Goal: Task Accomplishment & Management: Manage account settings

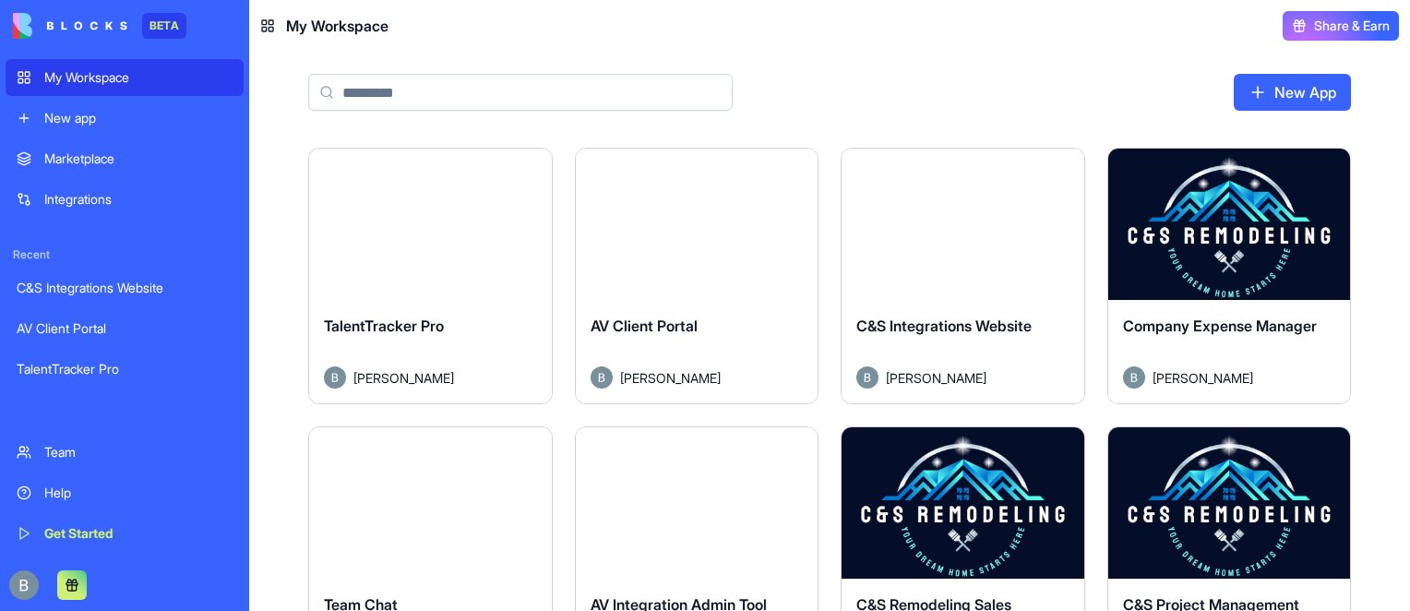
click at [429, 222] on button "Launch" at bounding box center [430, 224] width 138 height 37
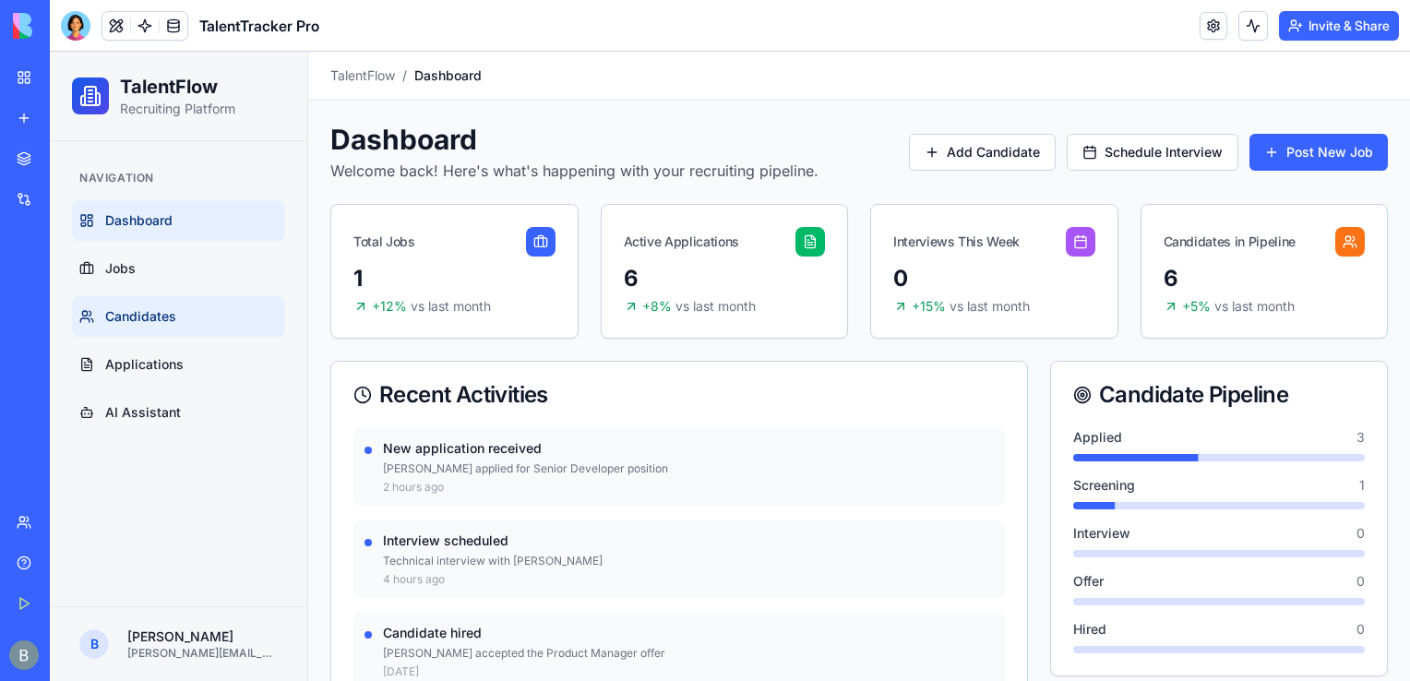
click at [197, 327] on link "Candidates" at bounding box center [178, 316] width 213 height 41
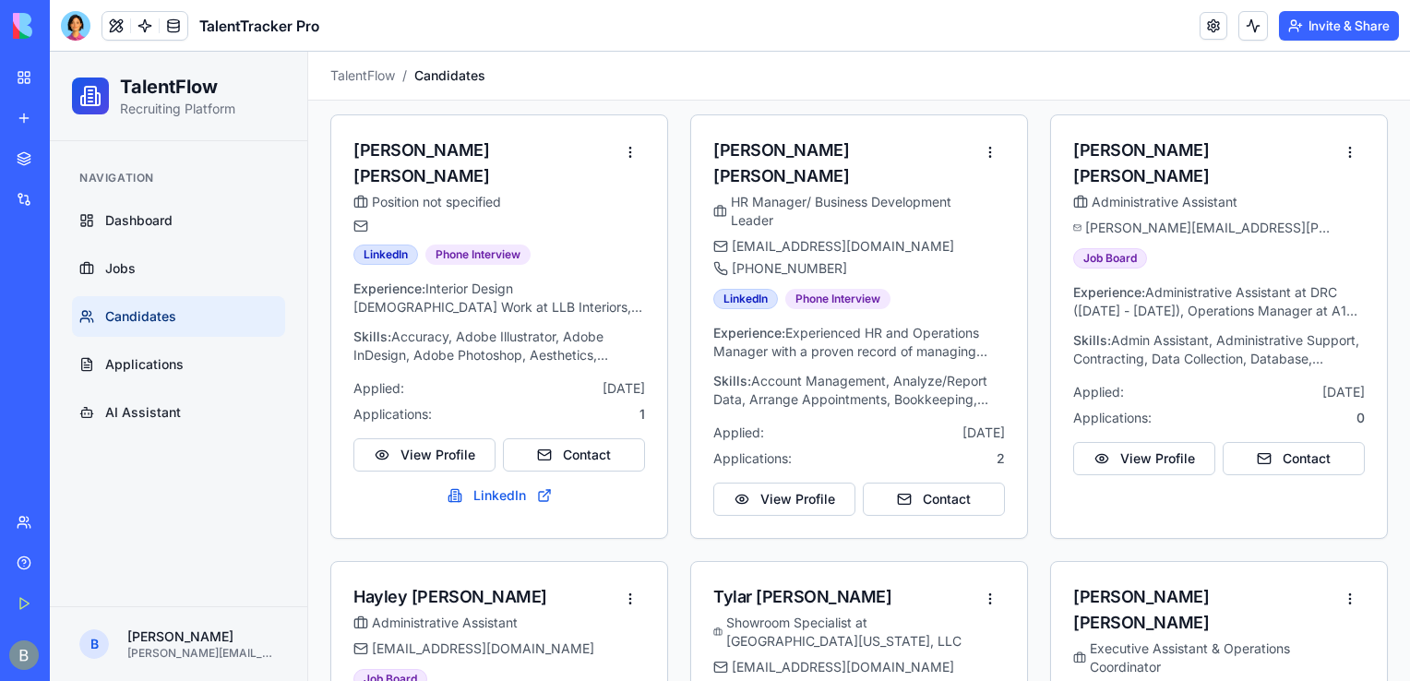
scroll to position [175, 0]
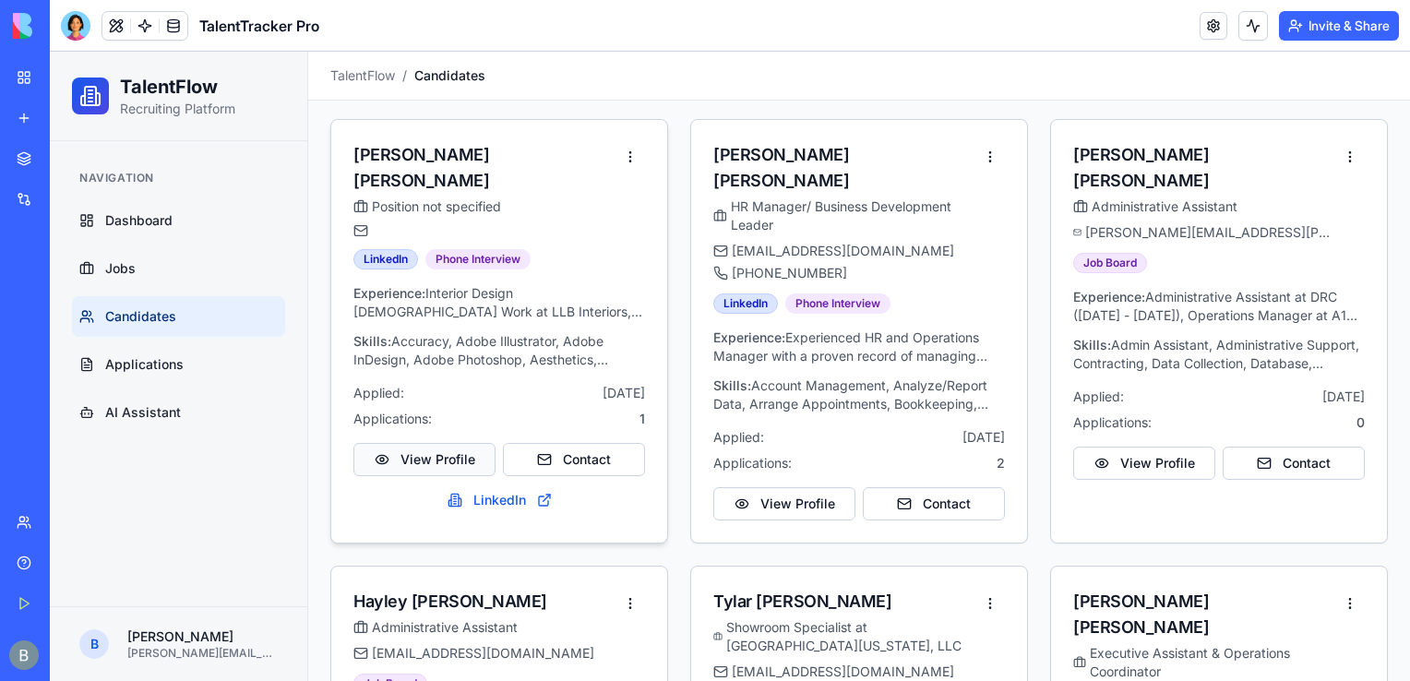
click at [420, 443] on button "View Profile" at bounding box center [424, 459] width 142 height 33
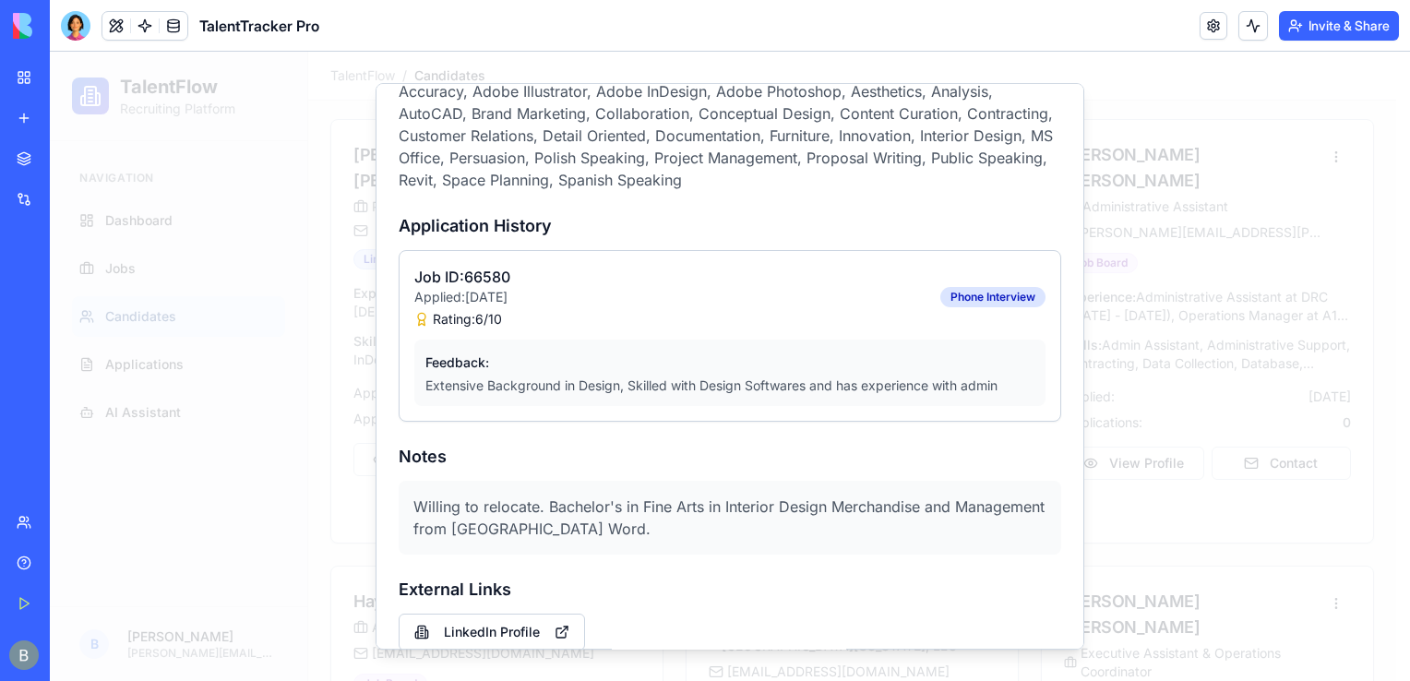
scroll to position [0, 0]
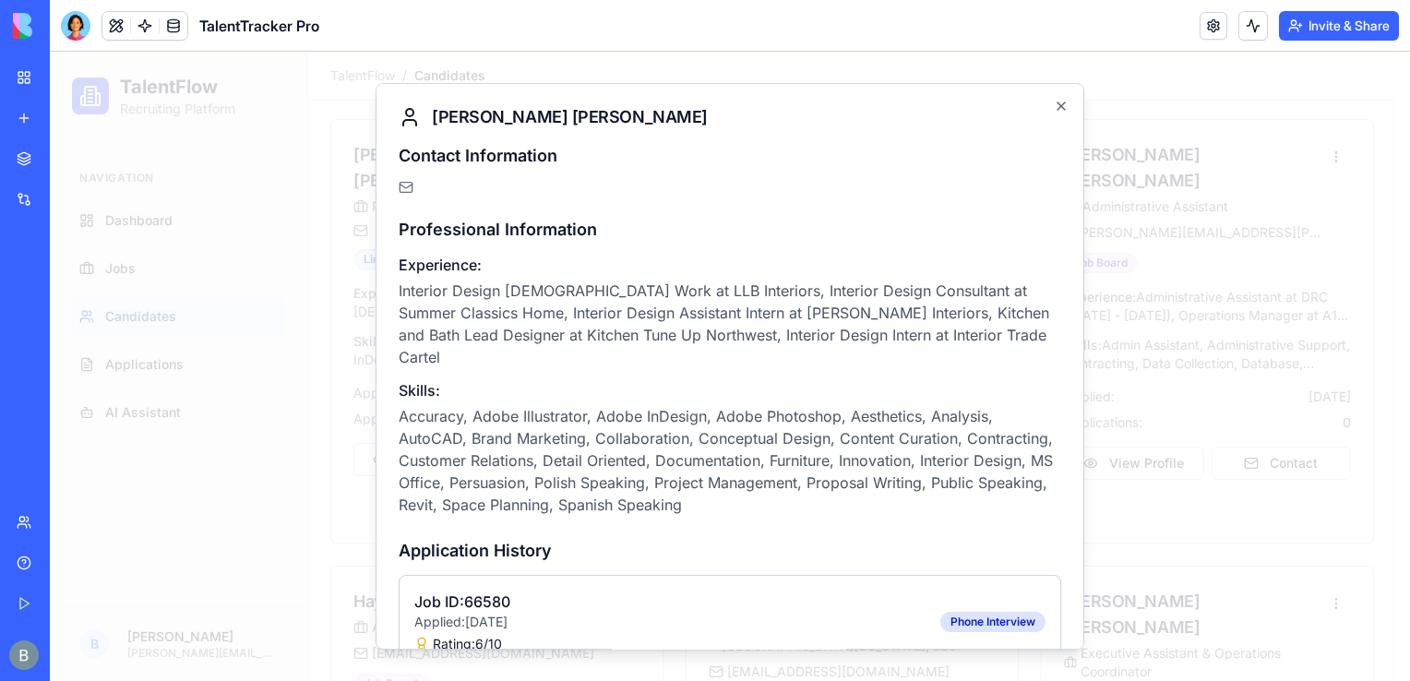
click at [1220, 162] on div at bounding box center [730, 366] width 1360 height 629
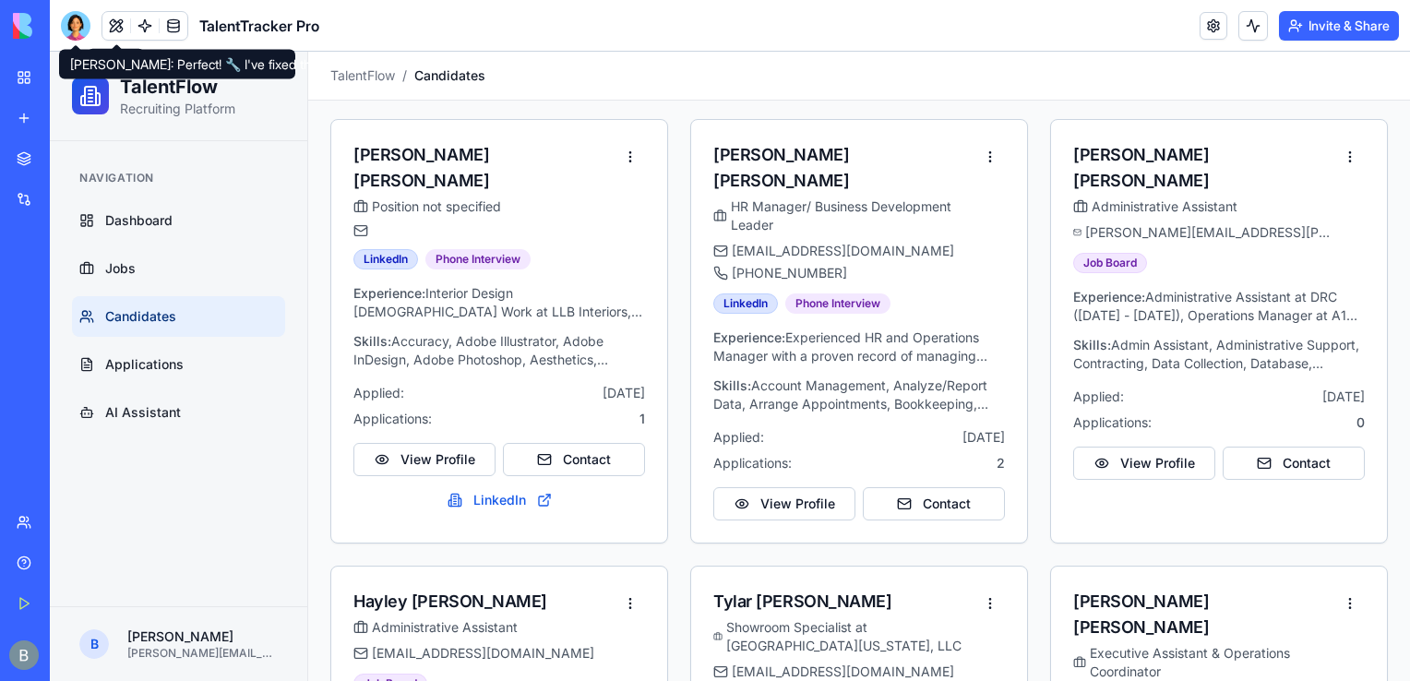
click at [85, 28] on div at bounding box center [76, 26] width 30 height 30
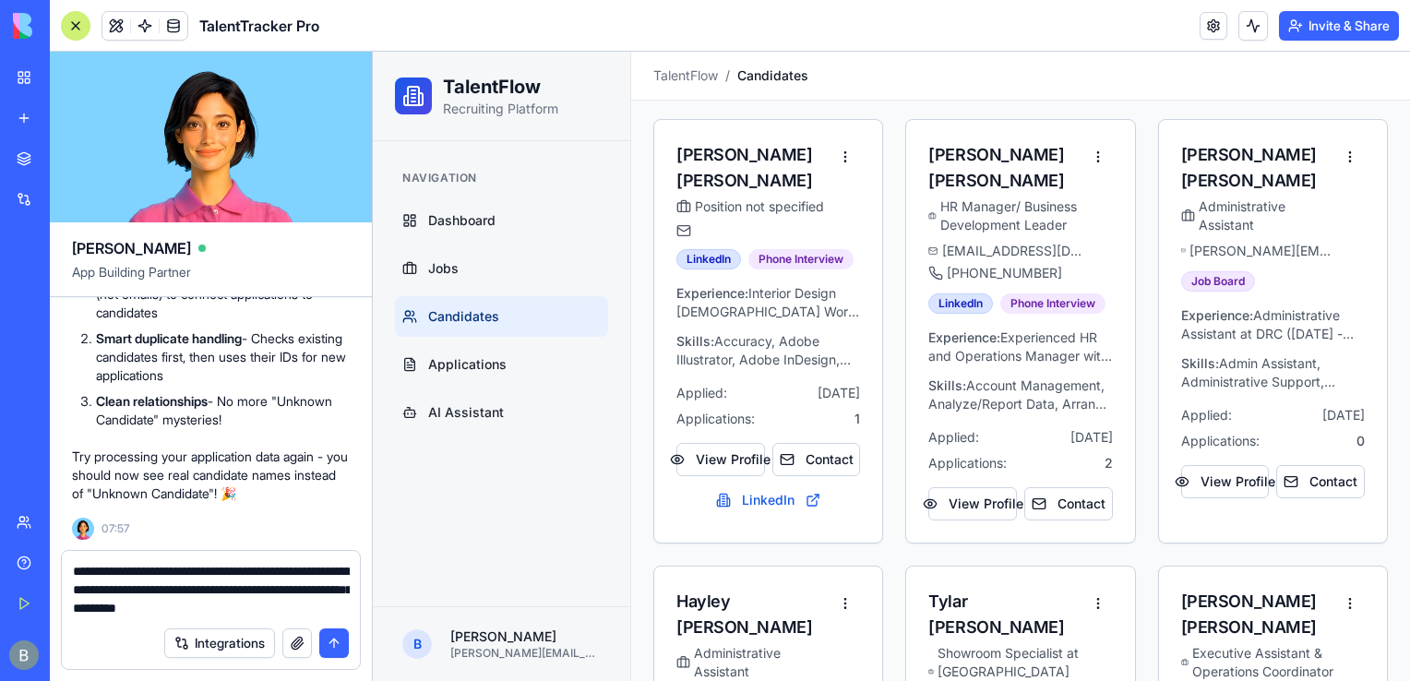
type textarea "**********"
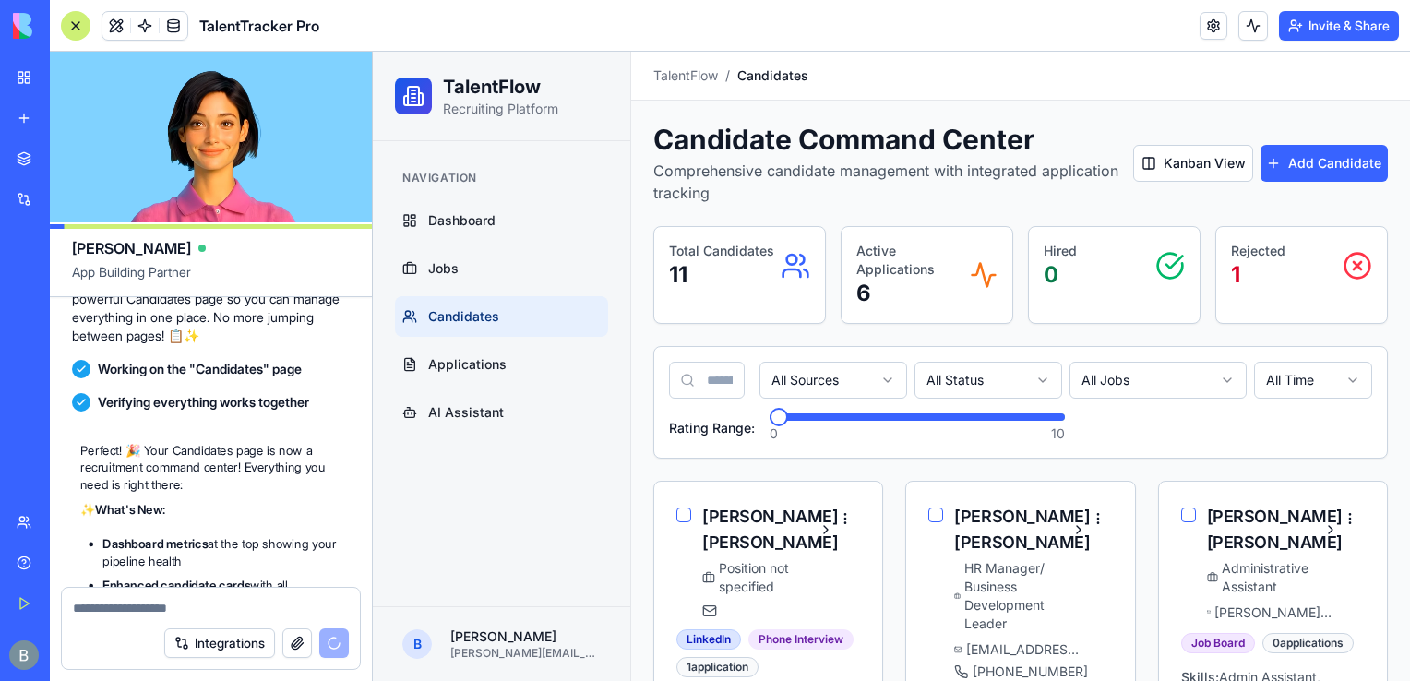
scroll to position [6640, 0]
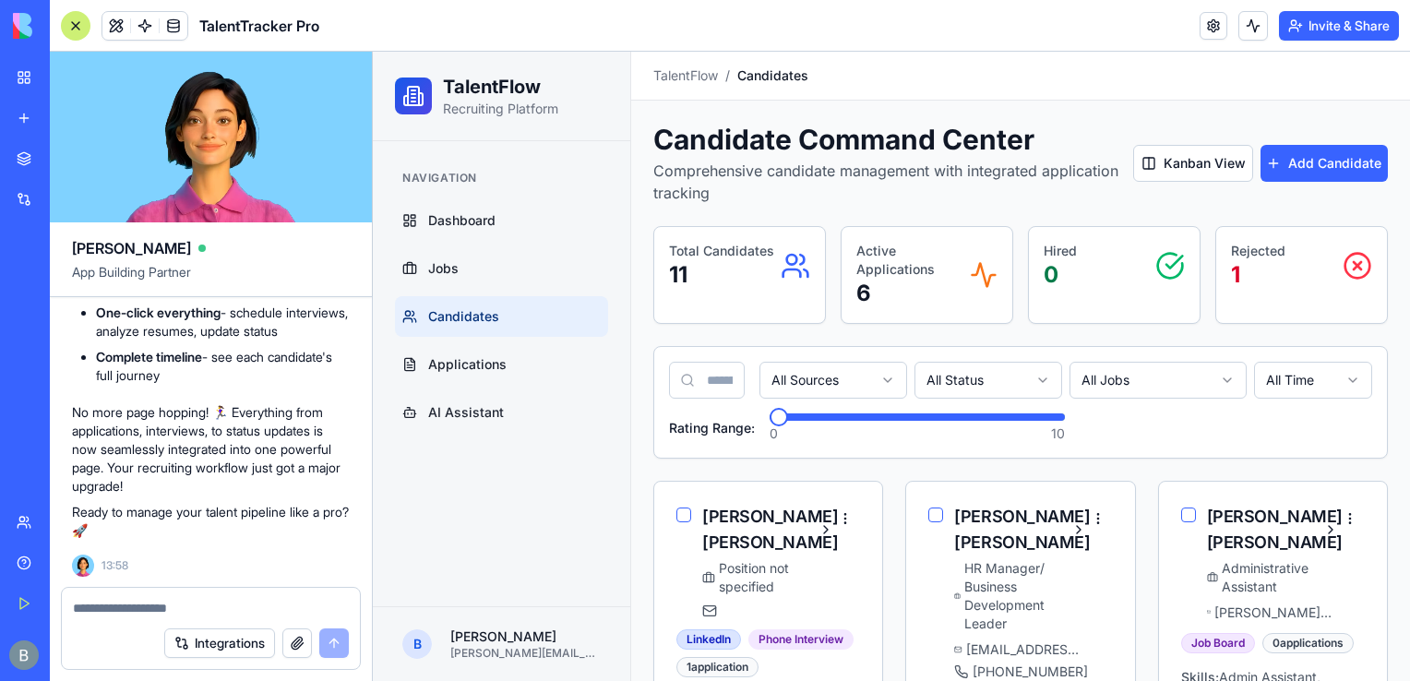
click at [72, 24] on div at bounding box center [76, 26] width 30 height 30
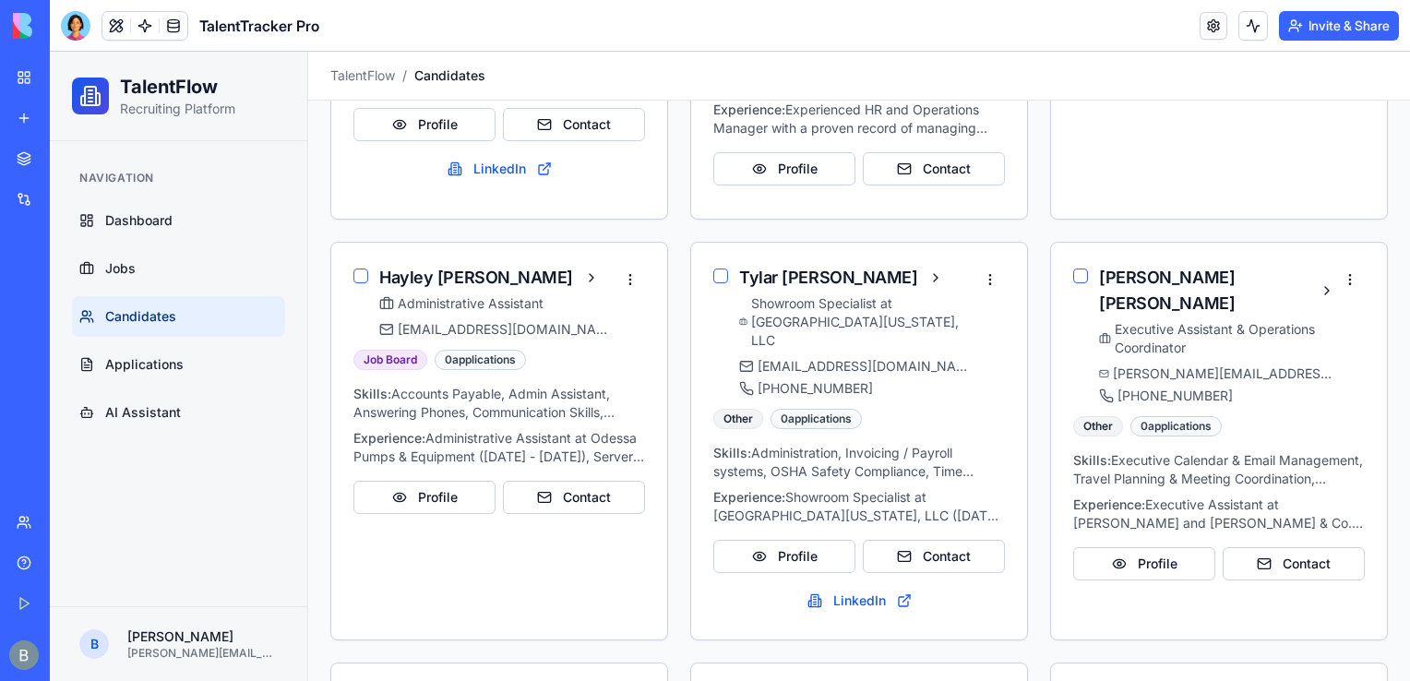
scroll to position [746, 0]
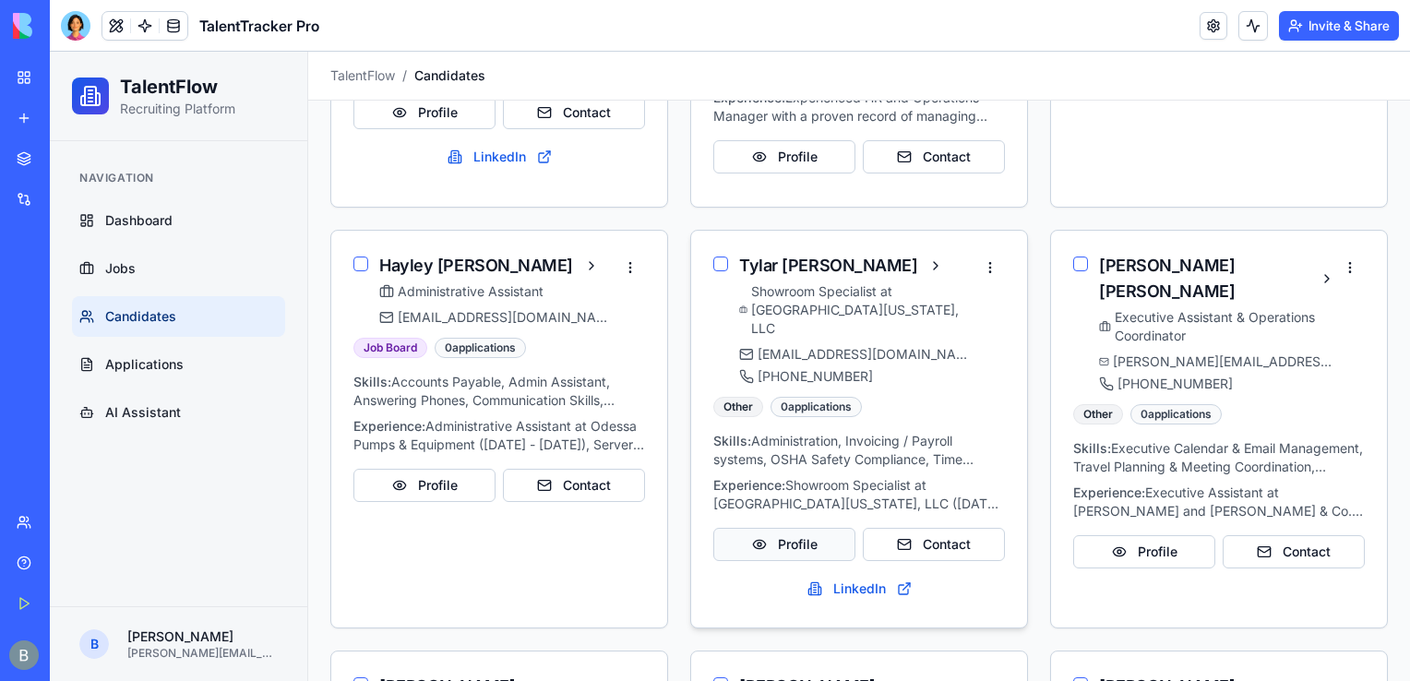
click at [808, 528] on button "Profile" at bounding box center [784, 544] width 142 height 33
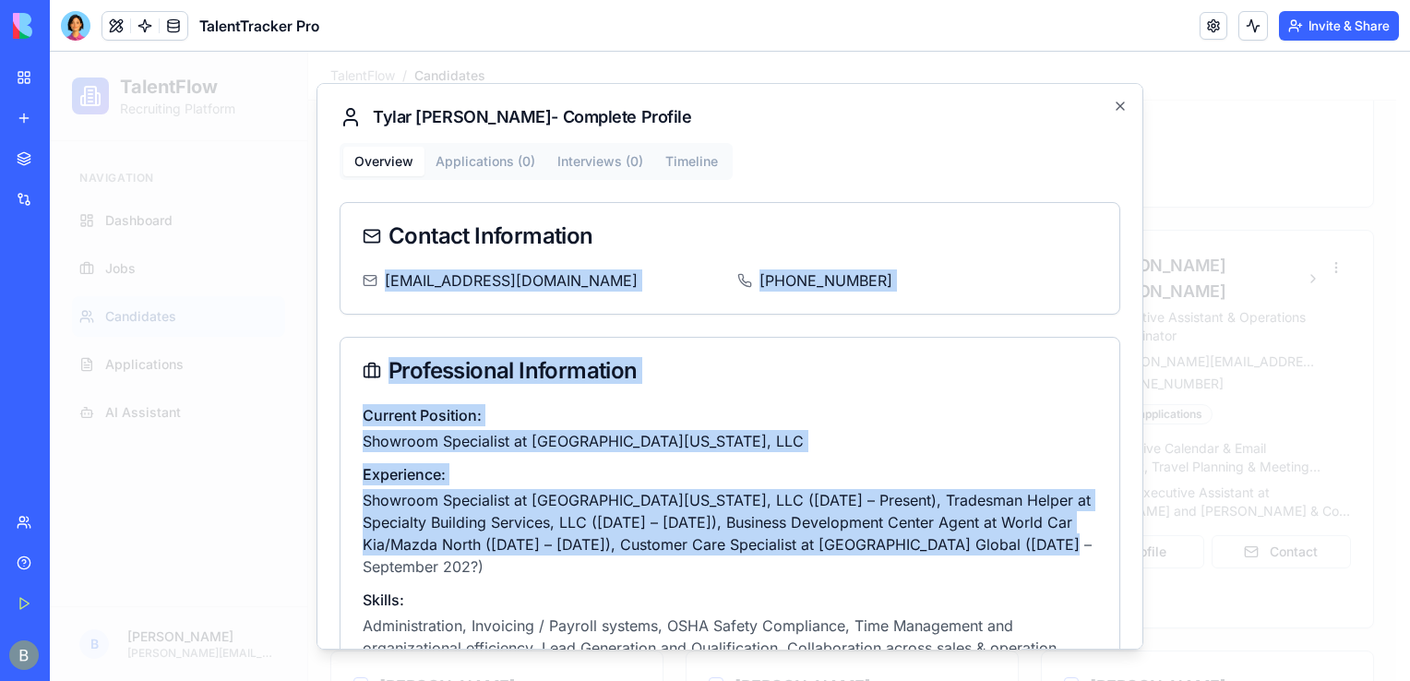
drag, startPoint x: 1144, startPoint y: 353, endPoint x: 1133, endPoint y: 475, distance: 122.3
click at [1127, 547] on div "[PERSON_NAME] - Complete Profile Overview Applications ( 0 ) Interviews ( 0 ) T…" at bounding box center [729, 366] width 827 height 567
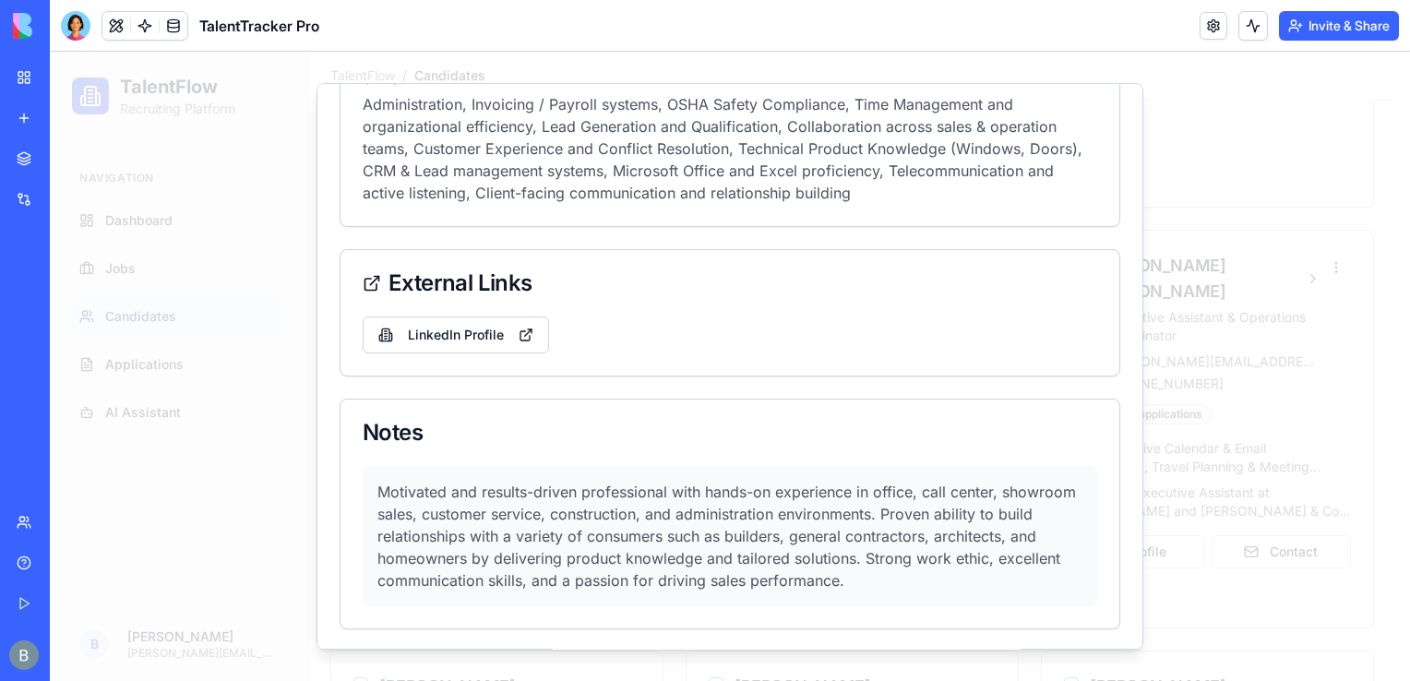
scroll to position [0, 0]
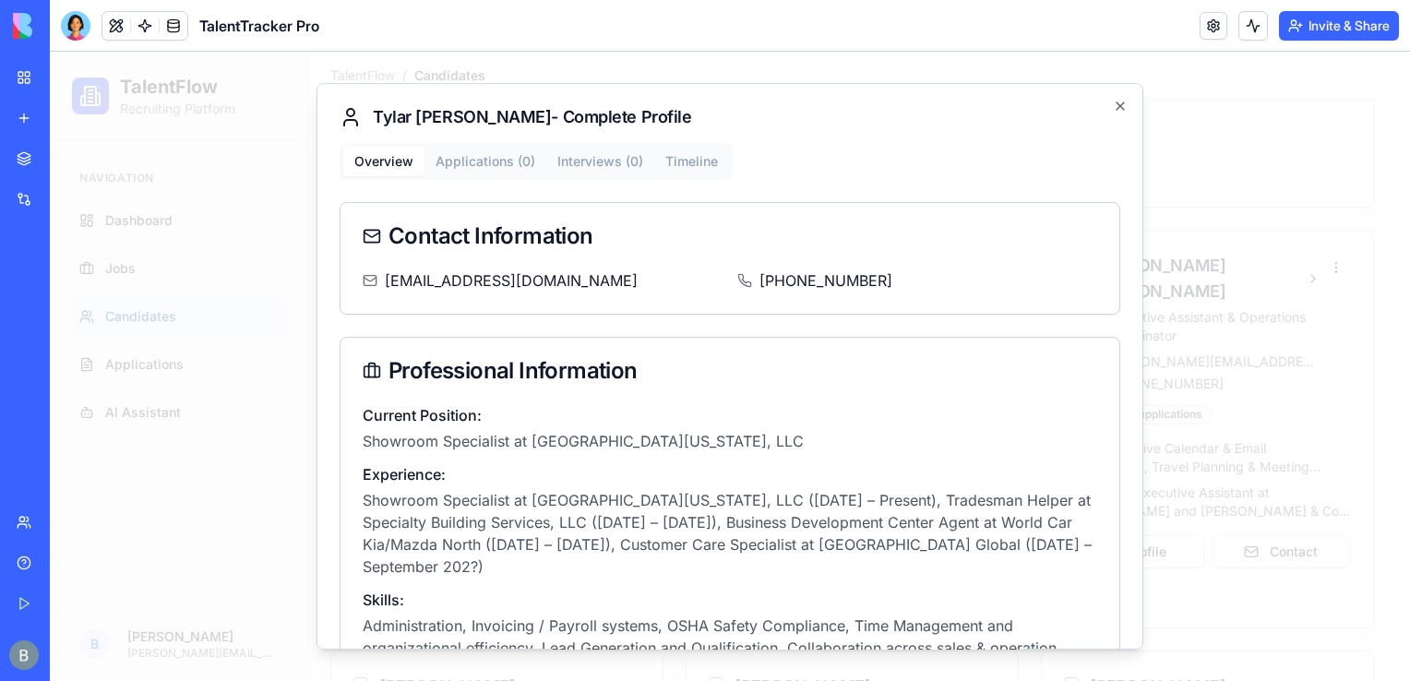
click at [1304, 225] on div at bounding box center [730, 366] width 1360 height 629
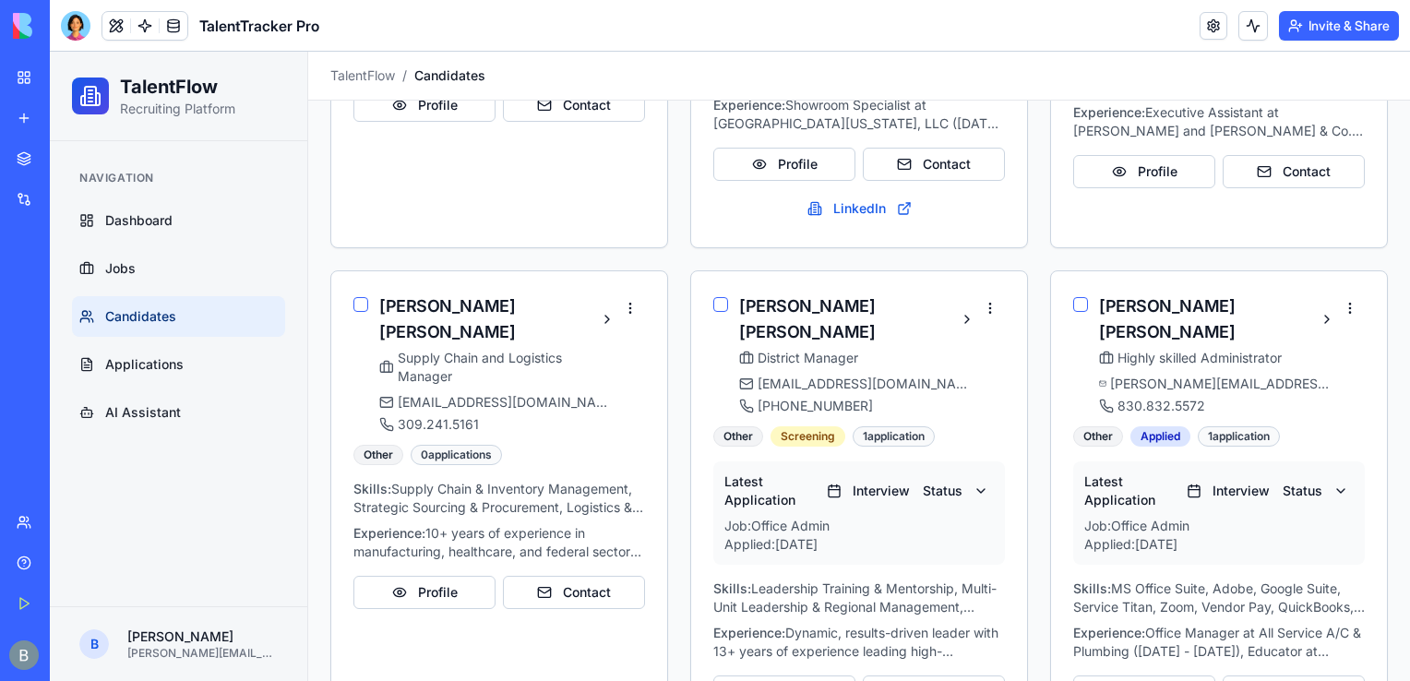
scroll to position [1172, 0]
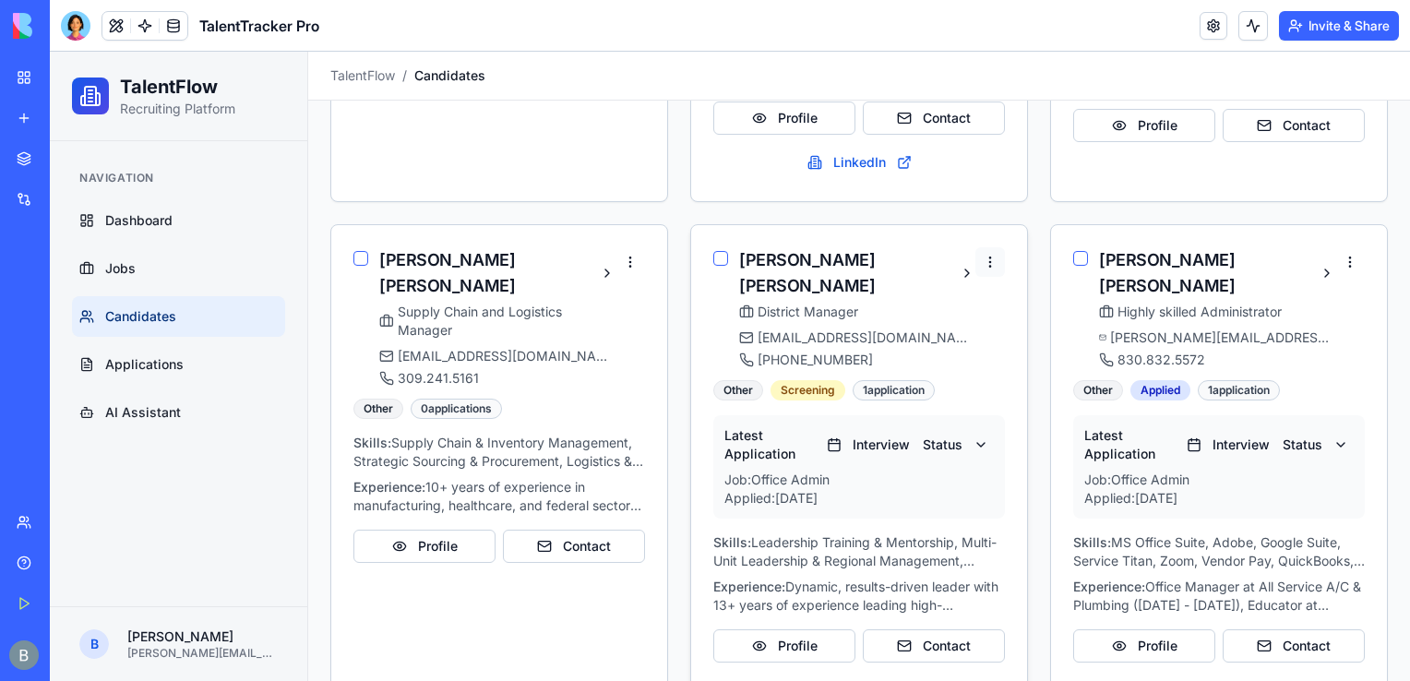
click at [987, 209] on html "TalentFlow Recruiting Platform Navigation Dashboard Jobs Candidates Application…" at bounding box center [730, 67] width 1360 height 2374
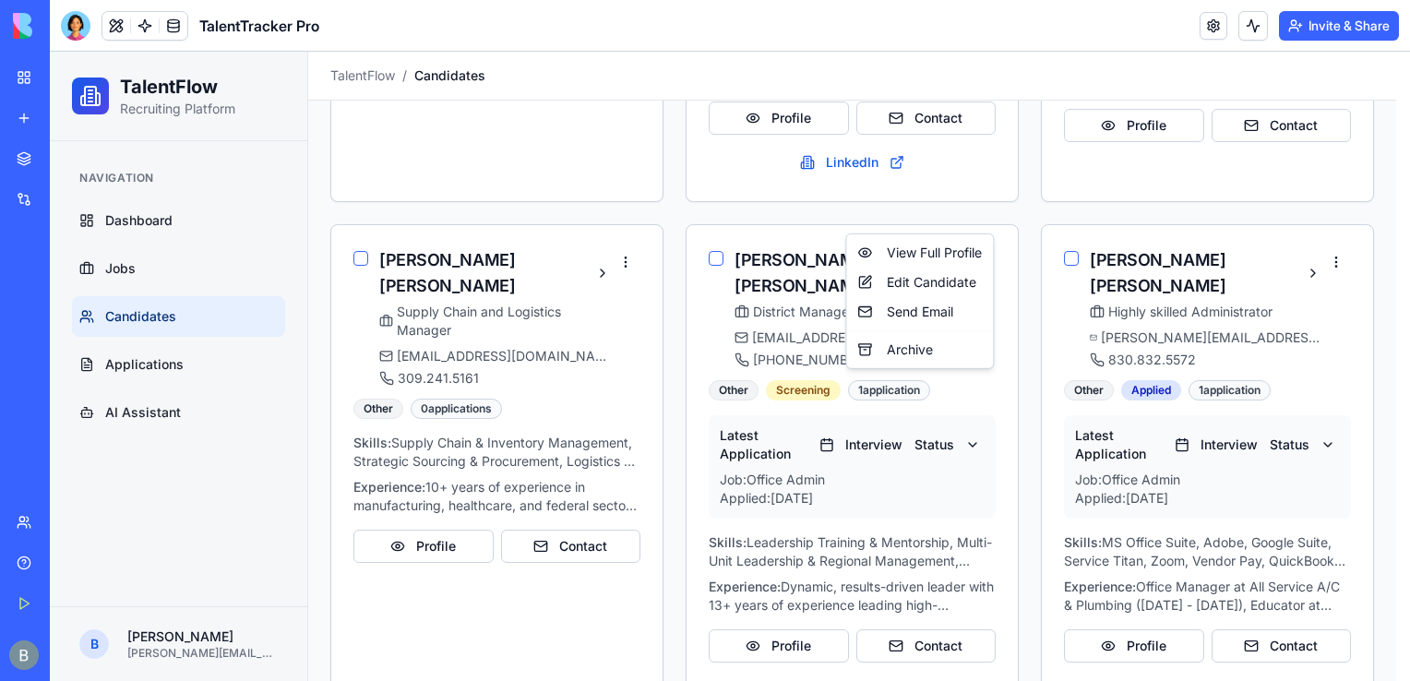
click at [717, 209] on html "TalentFlow Recruiting Platform Navigation Dashboard Jobs Candidates Application…" at bounding box center [730, 67] width 1360 height 2374
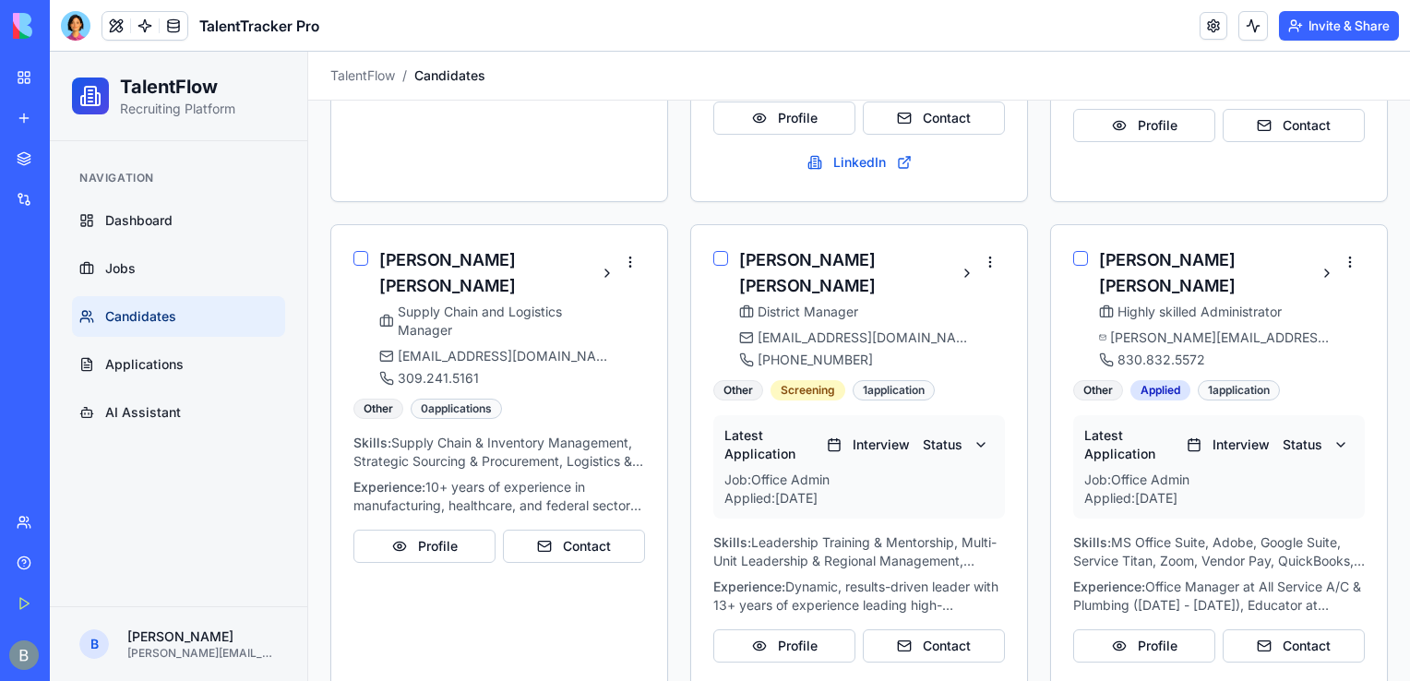
click at [717, 251] on button "button" at bounding box center [720, 258] width 15 height 15
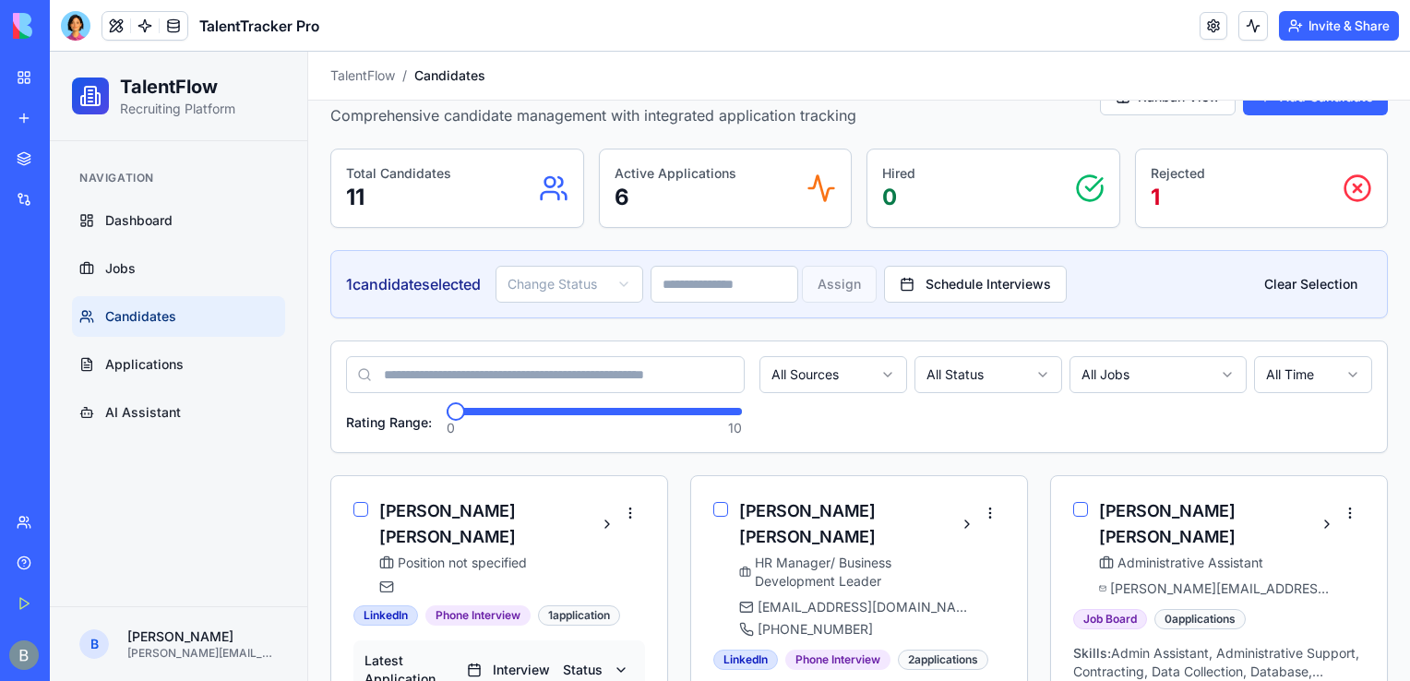
scroll to position [53, 0]
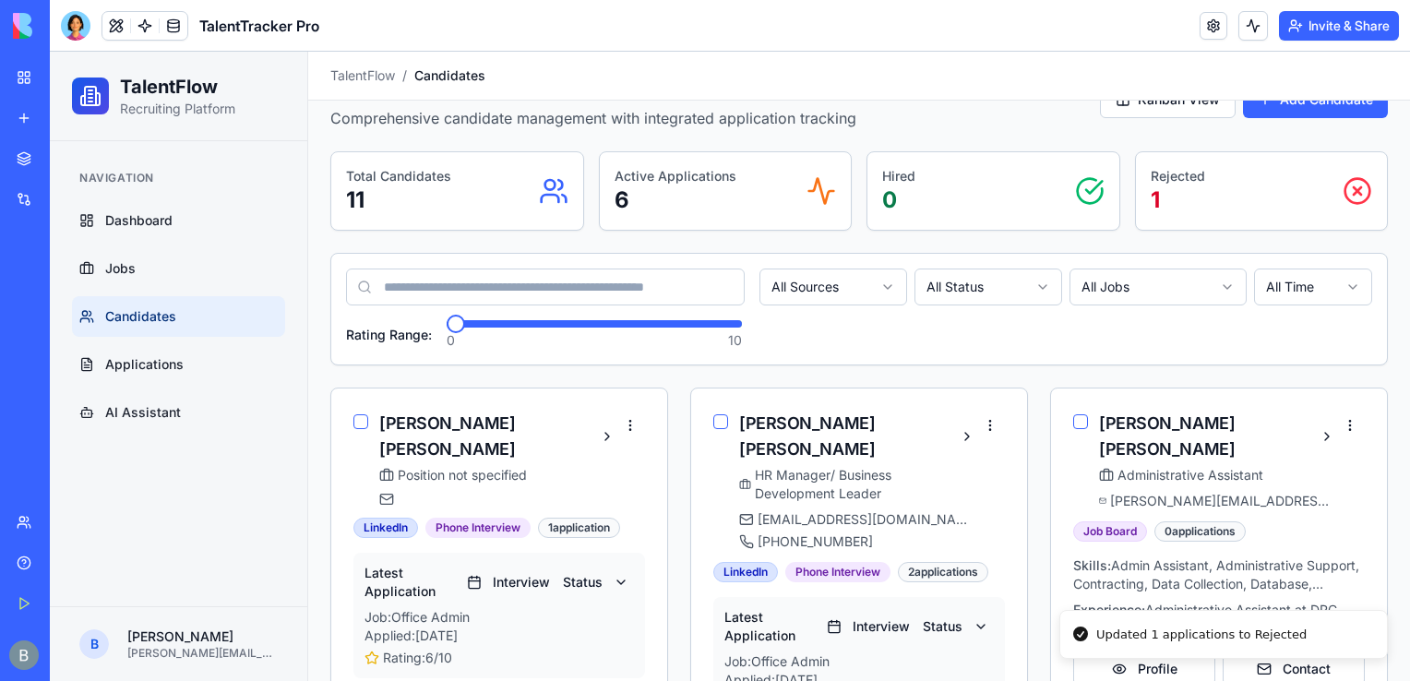
click at [710, 287] on input at bounding box center [545, 287] width 399 height 37
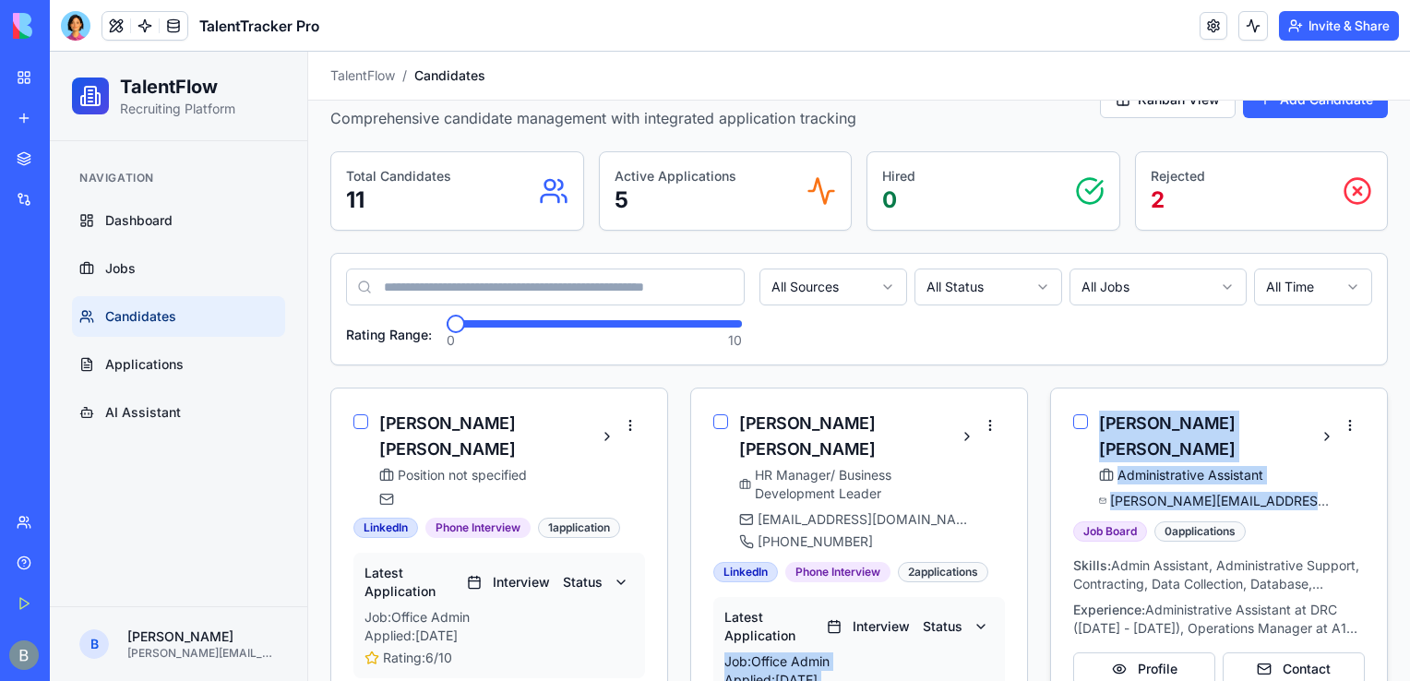
drag, startPoint x: 716, startPoint y: 620, endPoint x: 1355, endPoint y: 445, distance: 663.0
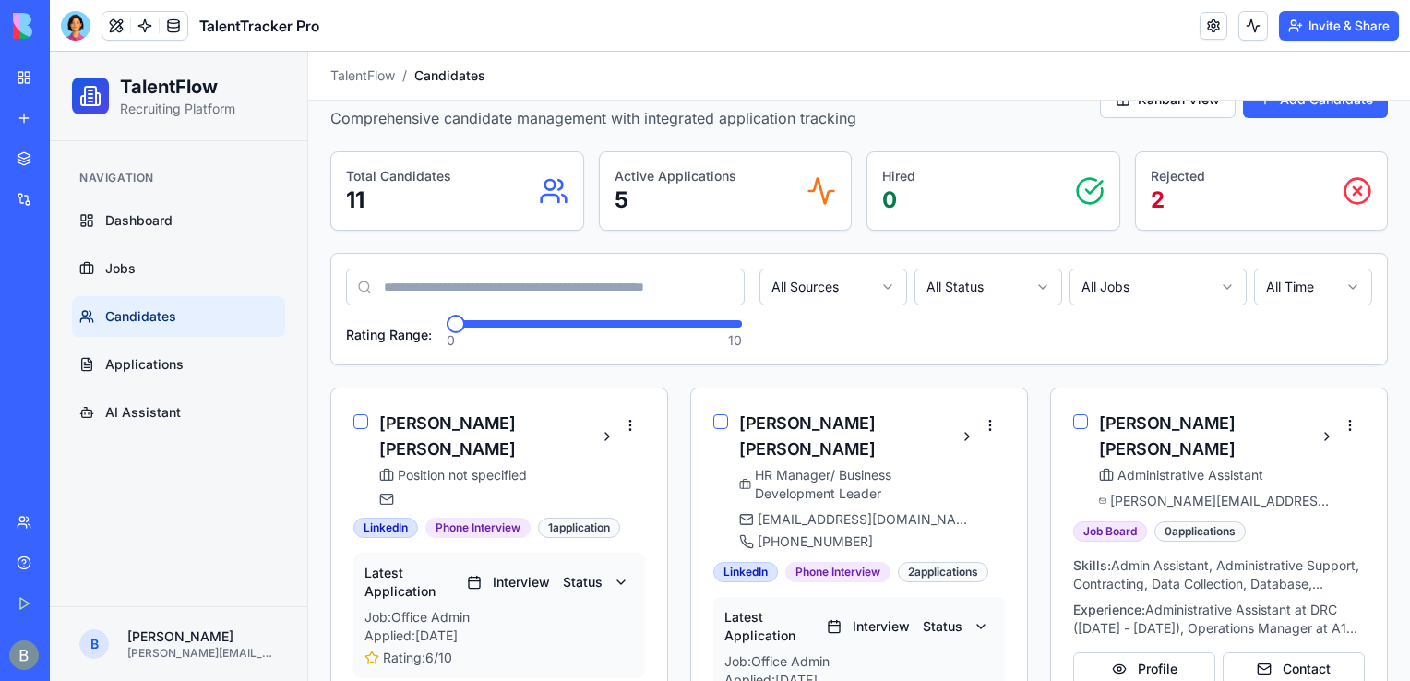
click at [1370, 202] on div "Rejected 2" at bounding box center [1262, 191] width 252 height 78
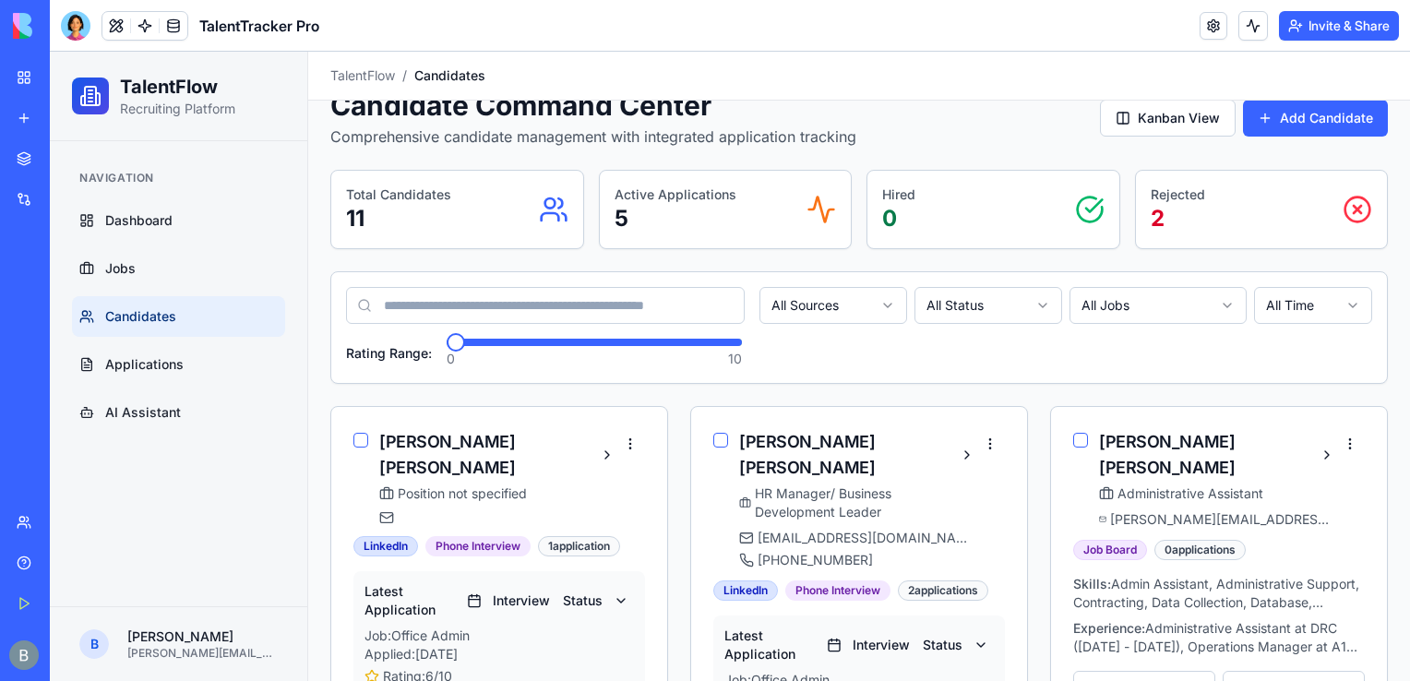
scroll to position [31, 0]
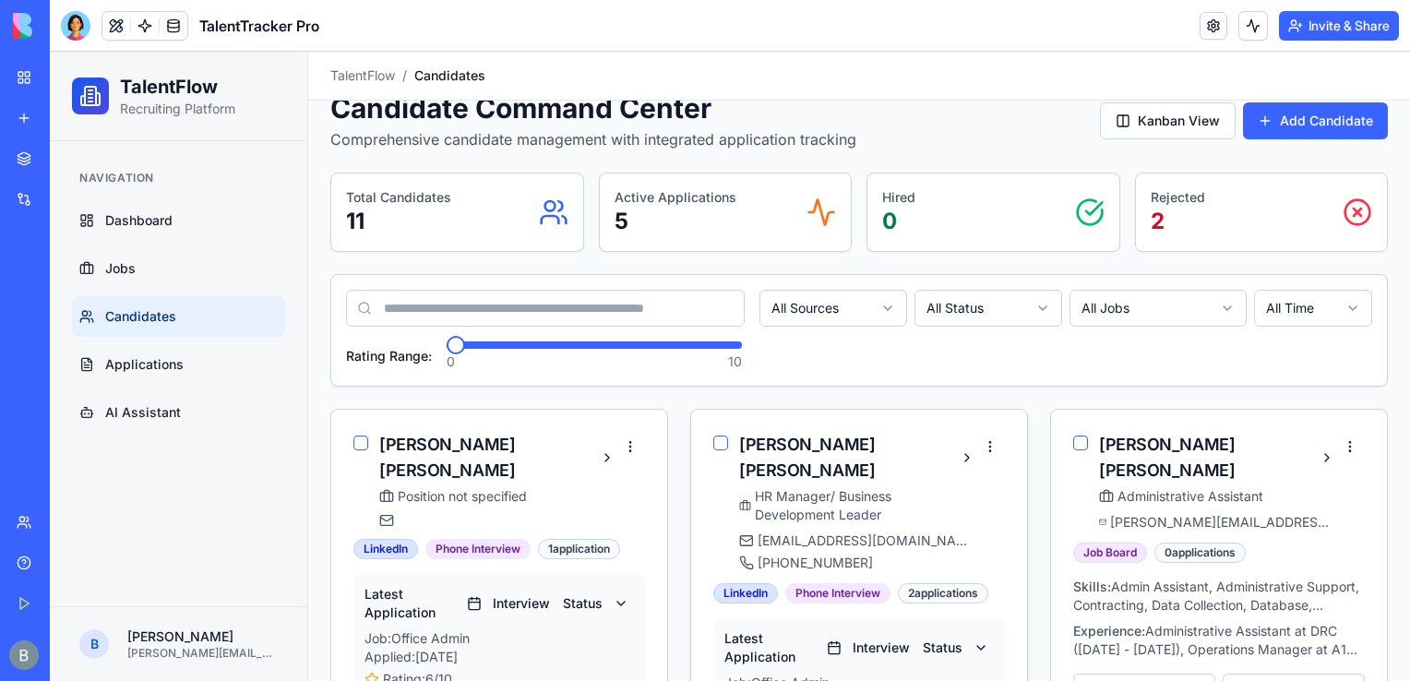
click at [719, 441] on button "button" at bounding box center [720, 443] width 15 height 15
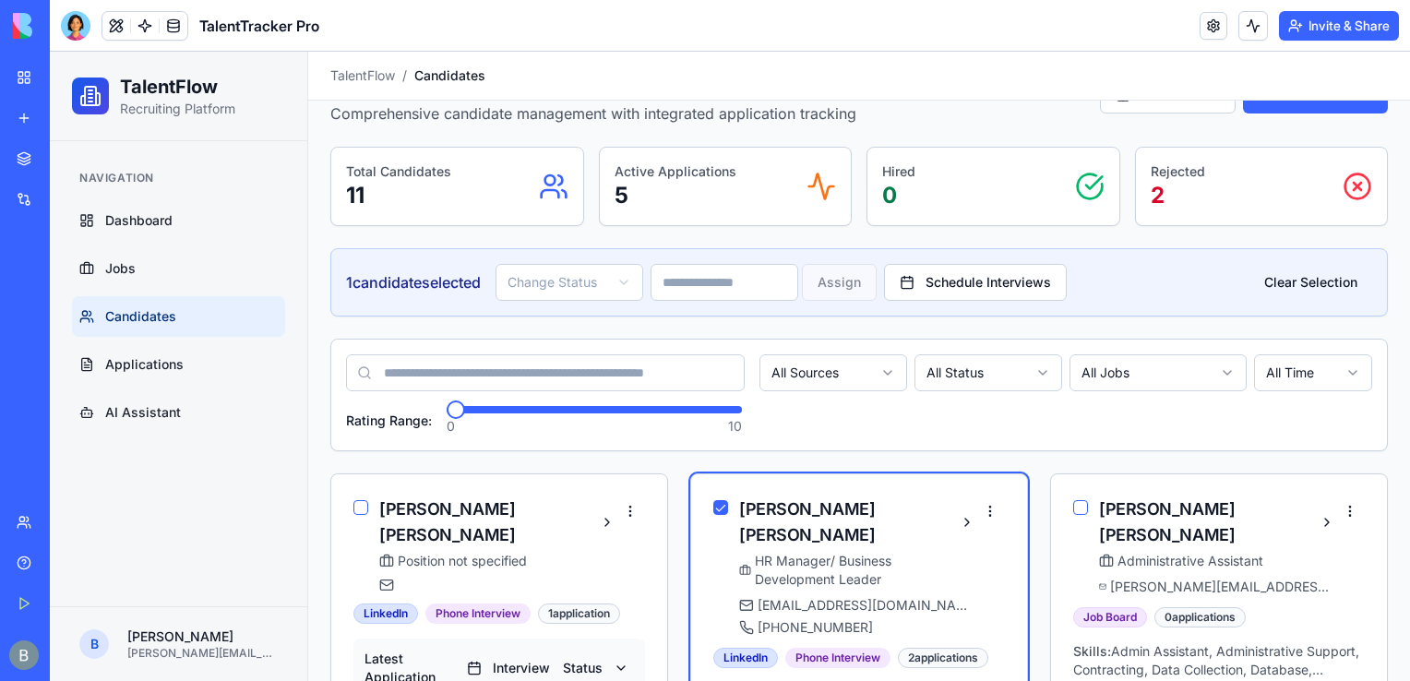
scroll to position [63, 0]
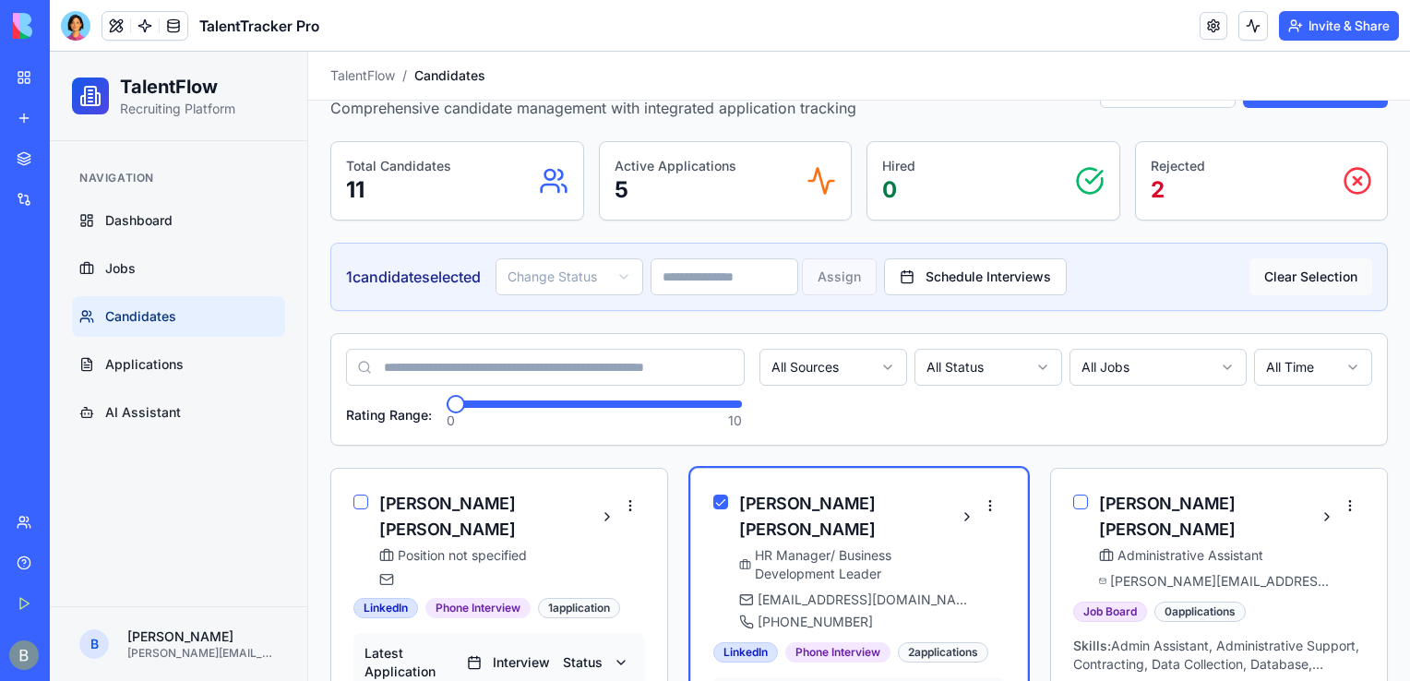
click at [1308, 280] on button "Clear Selection" at bounding box center [1310, 276] width 123 height 37
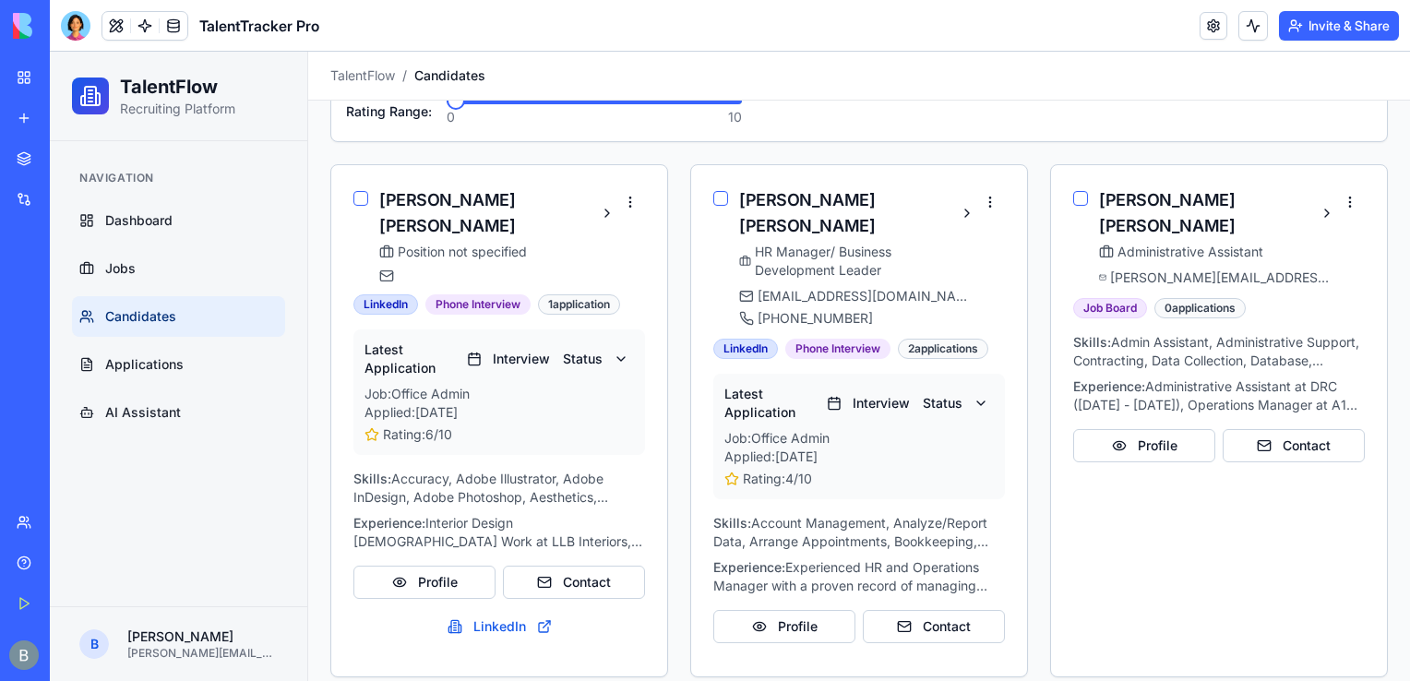
drag, startPoint x: 1404, startPoint y: 181, endPoint x: 1459, endPoint y: 304, distance: 135.1
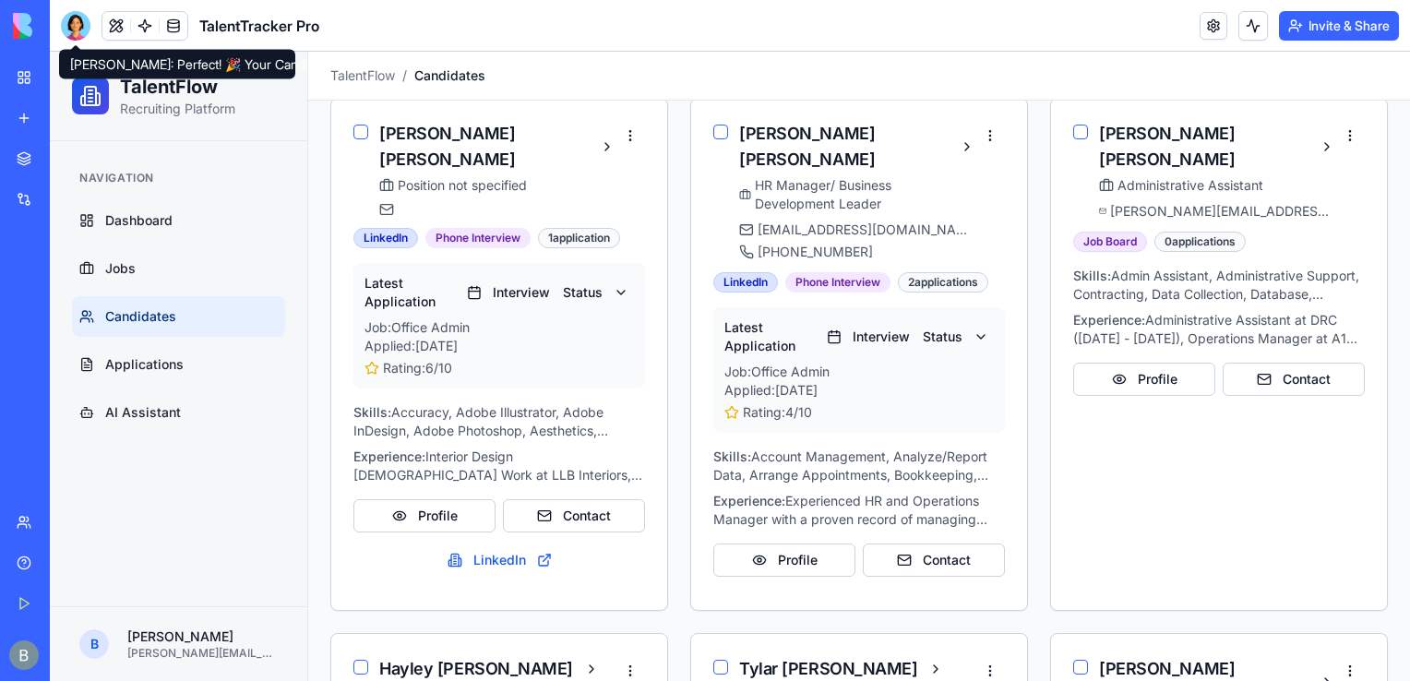
click at [70, 31] on div at bounding box center [76, 26] width 30 height 30
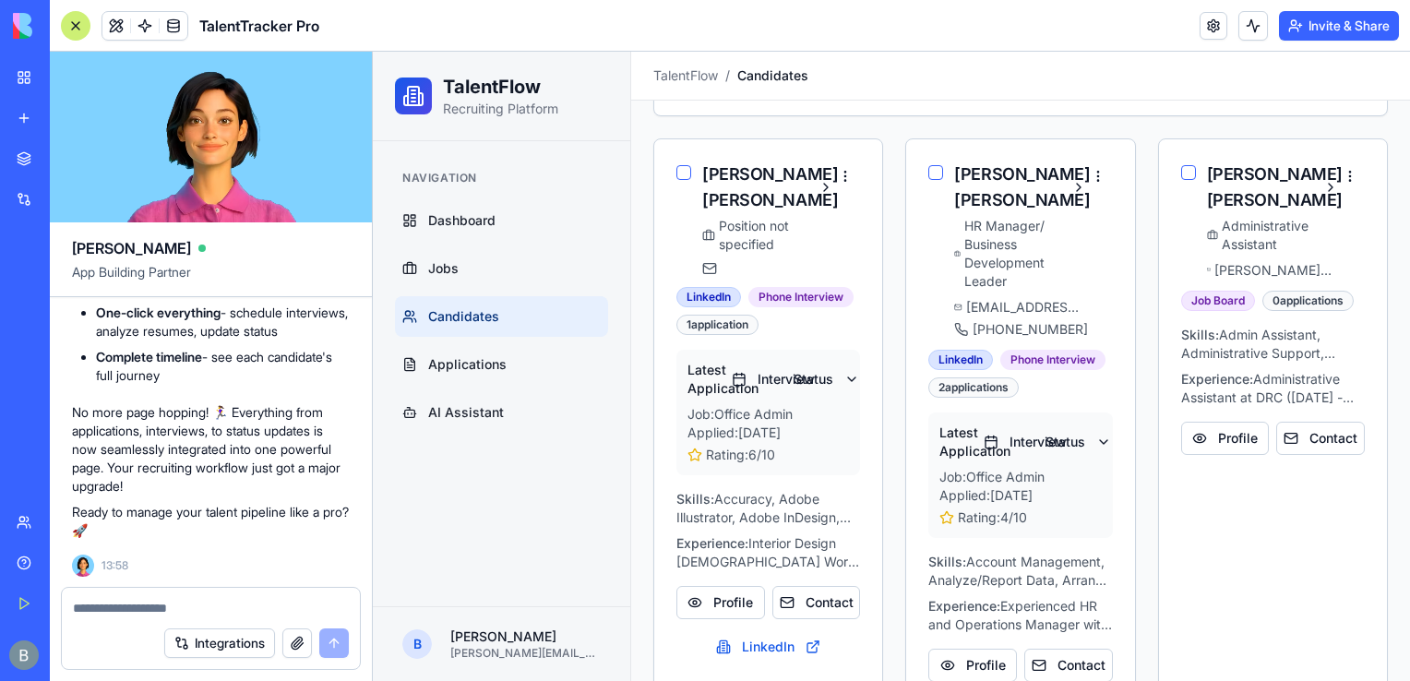
scroll to position [0, 0]
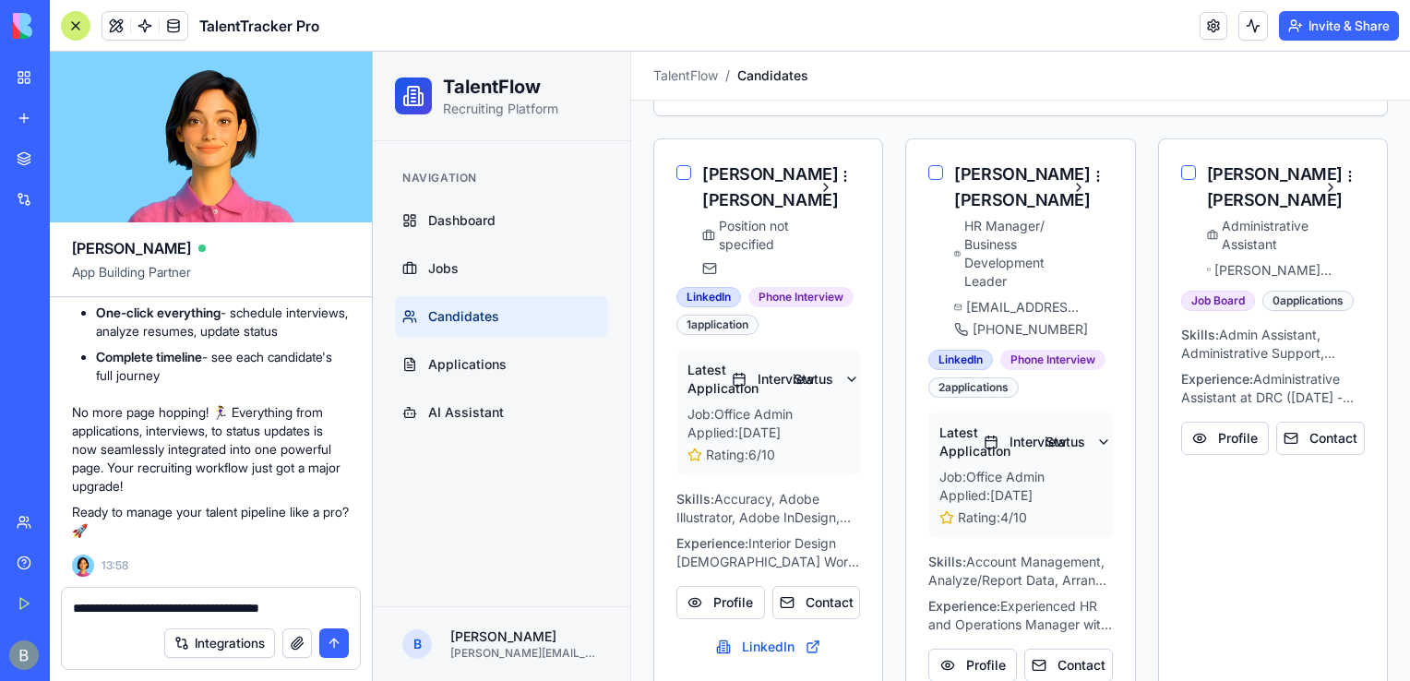
type textarea "**********"
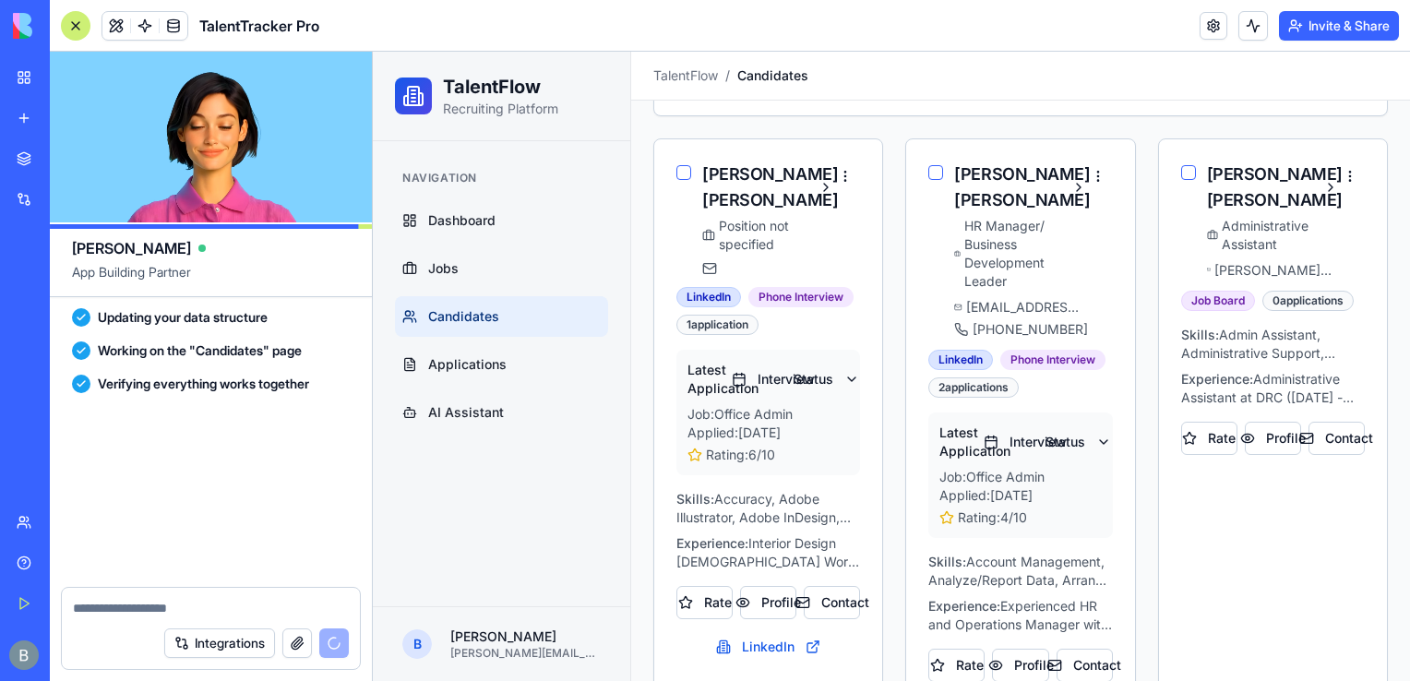
scroll to position [7894, 0]
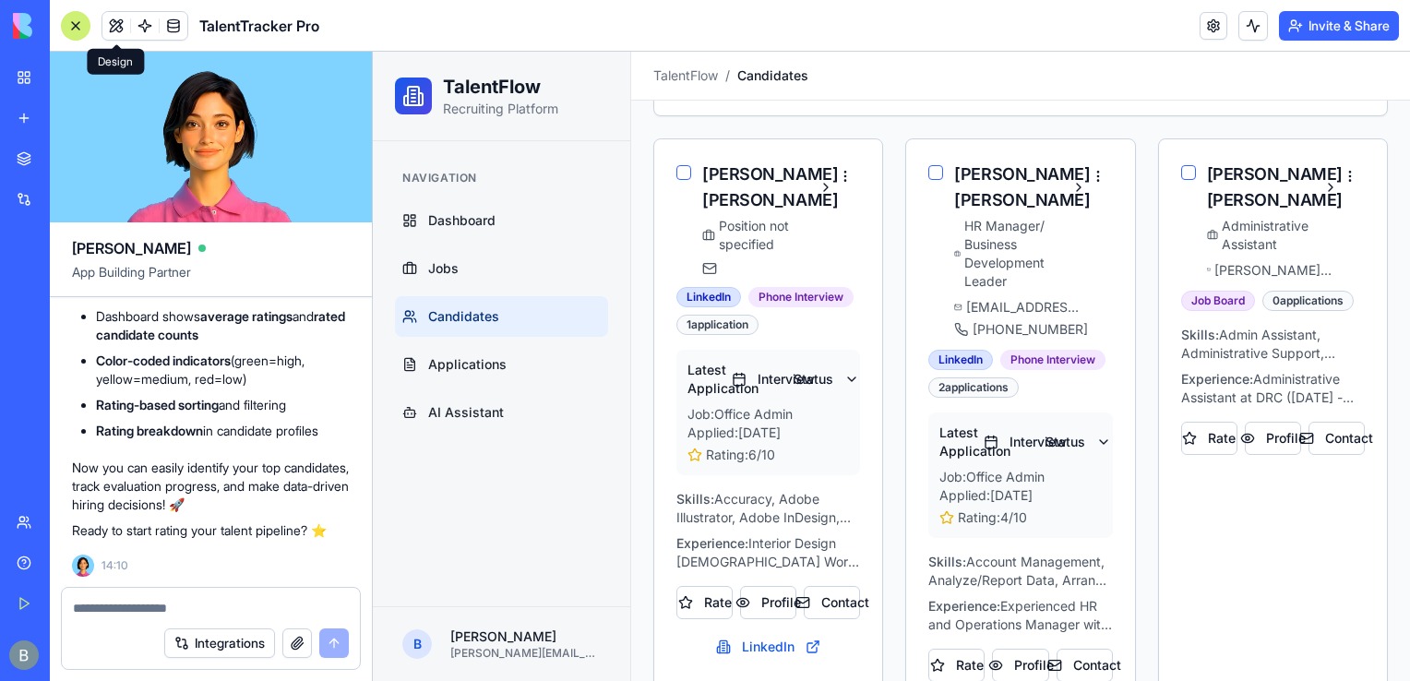
click at [66, 5] on header "TalentTracker Pro Invite & Share" at bounding box center [730, 26] width 1360 height 52
click at [74, 12] on div at bounding box center [76, 26] width 30 height 30
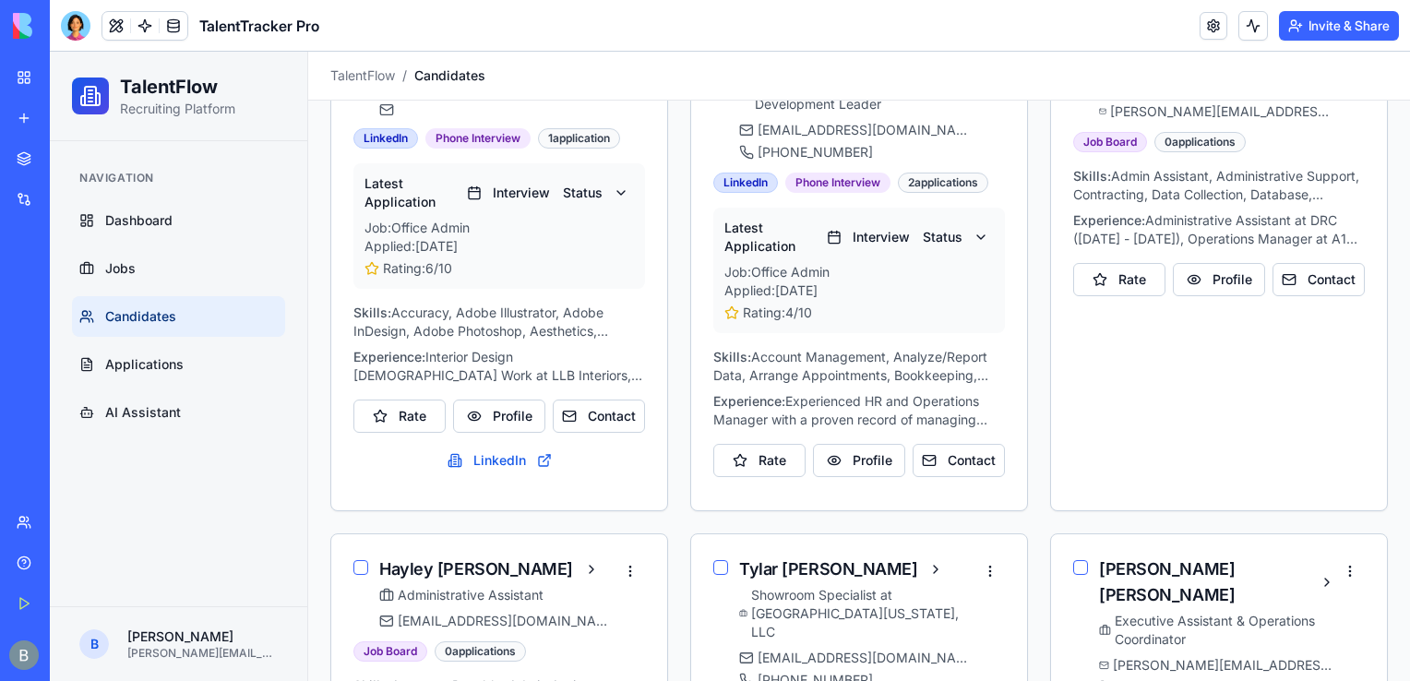
scroll to position [257, 0]
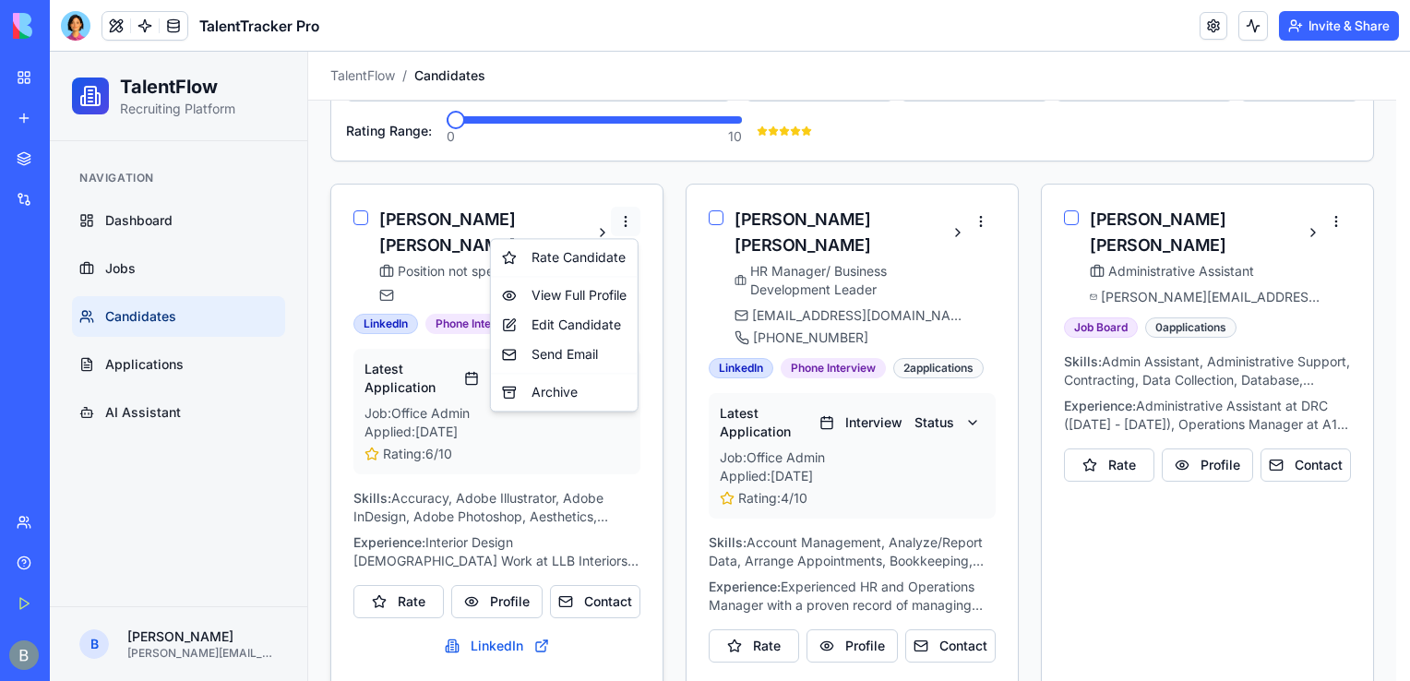
click at [600, 262] on div "Rate Candidate" at bounding box center [564, 258] width 139 height 30
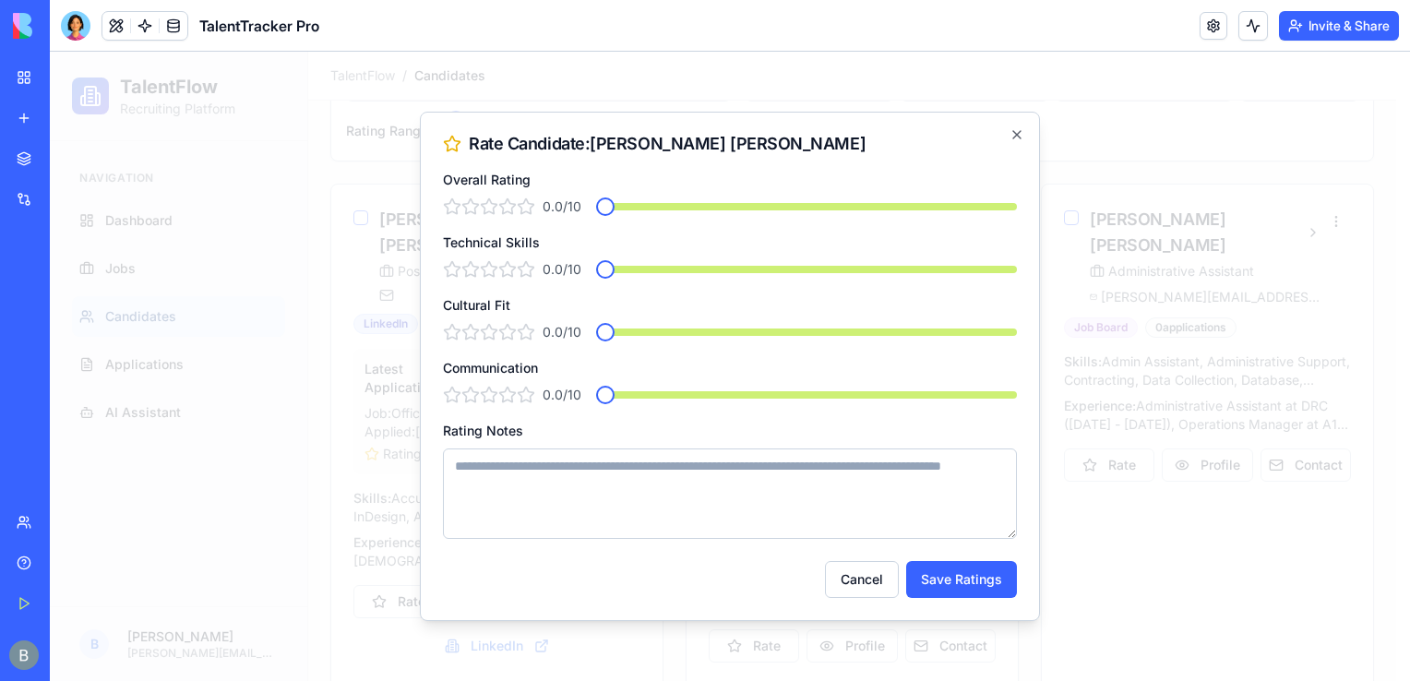
click at [1186, 174] on div at bounding box center [730, 366] width 1360 height 629
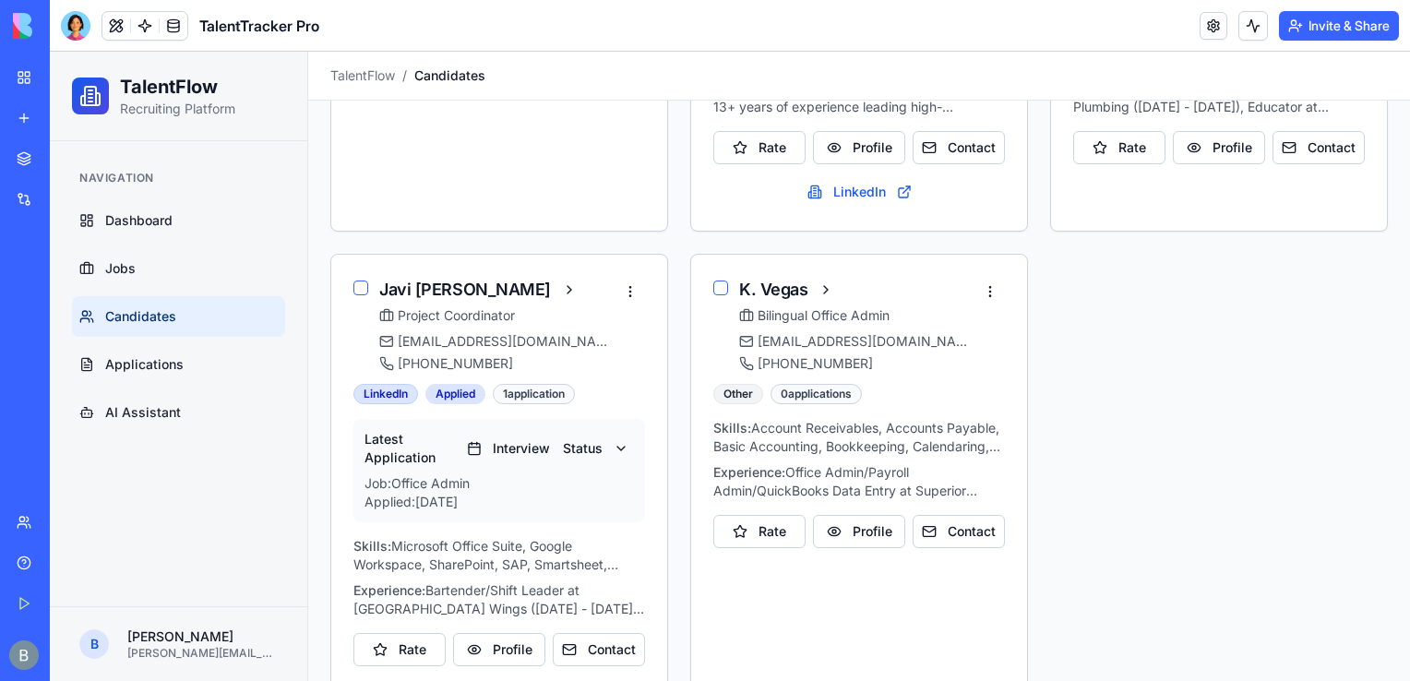
scroll to position [1645, 0]
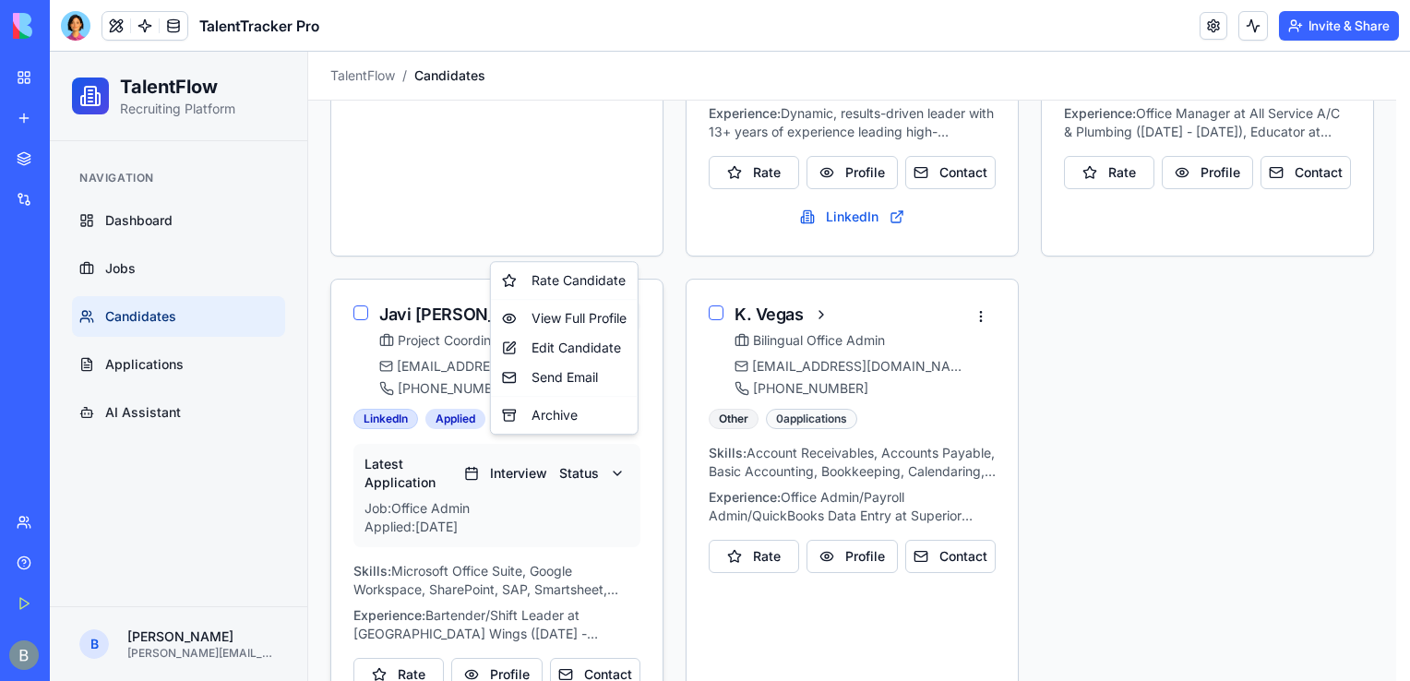
click at [571, 416] on div "Archive" at bounding box center [564, 415] width 139 height 30
click at [541, 421] on div "Archive" at bounding box center [564, 415] width 139 height 30
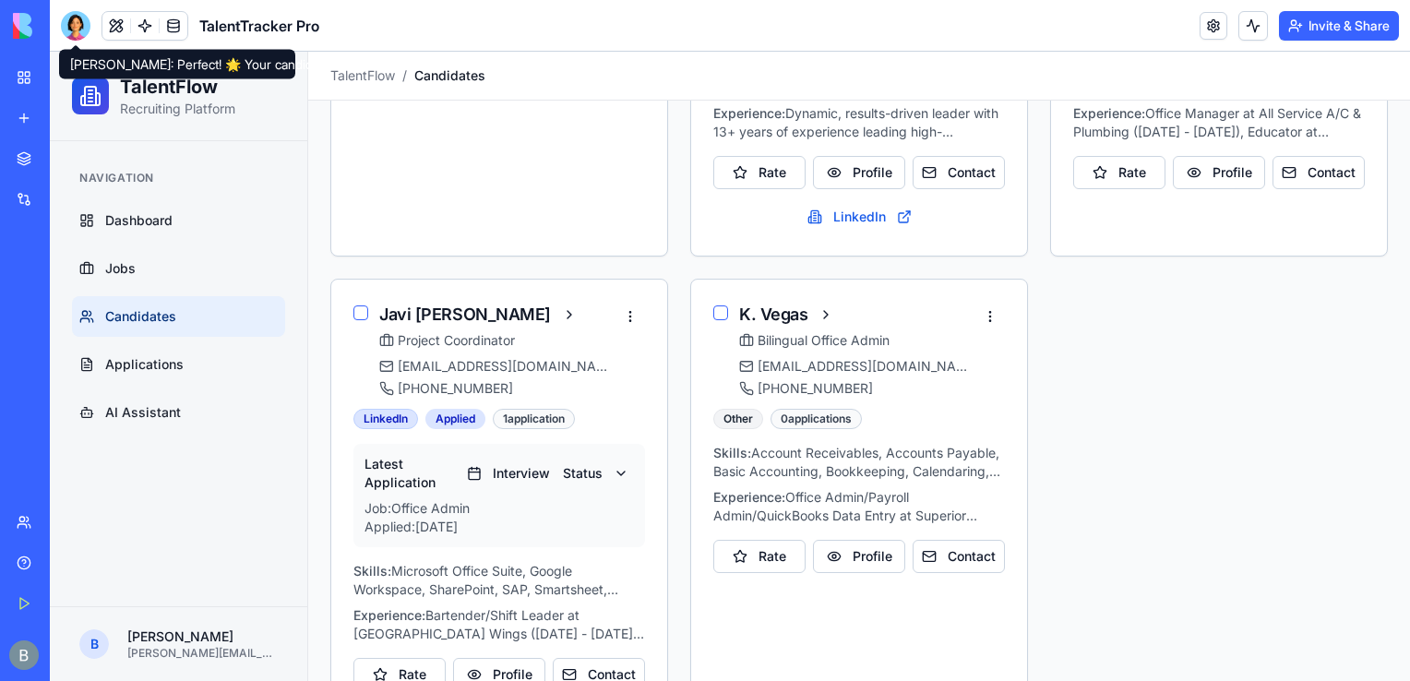
click at [66, 35] on div at bounding box center [76, 26] width 30 height 30
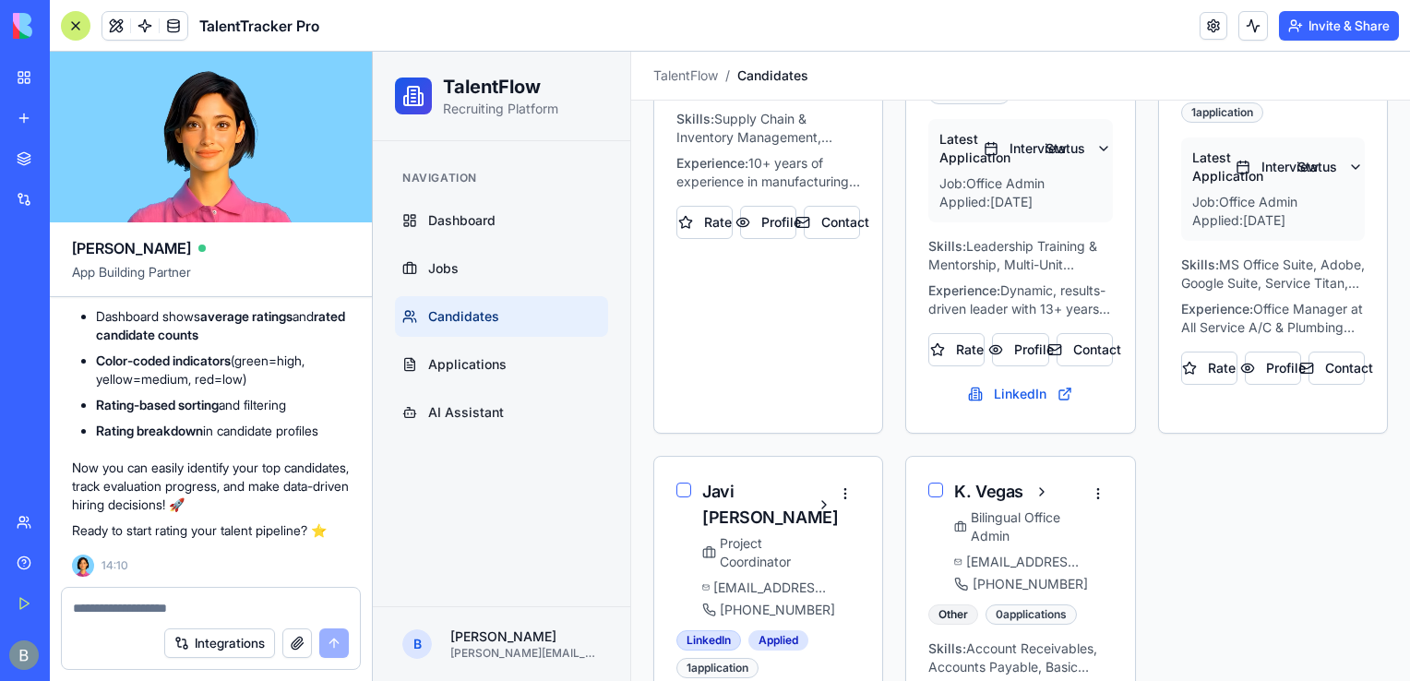
scroll to position [0, 0]
click at [149, 600] on textarea at bounding box center [211, 608] width 276 height 18
type textarea "**********"
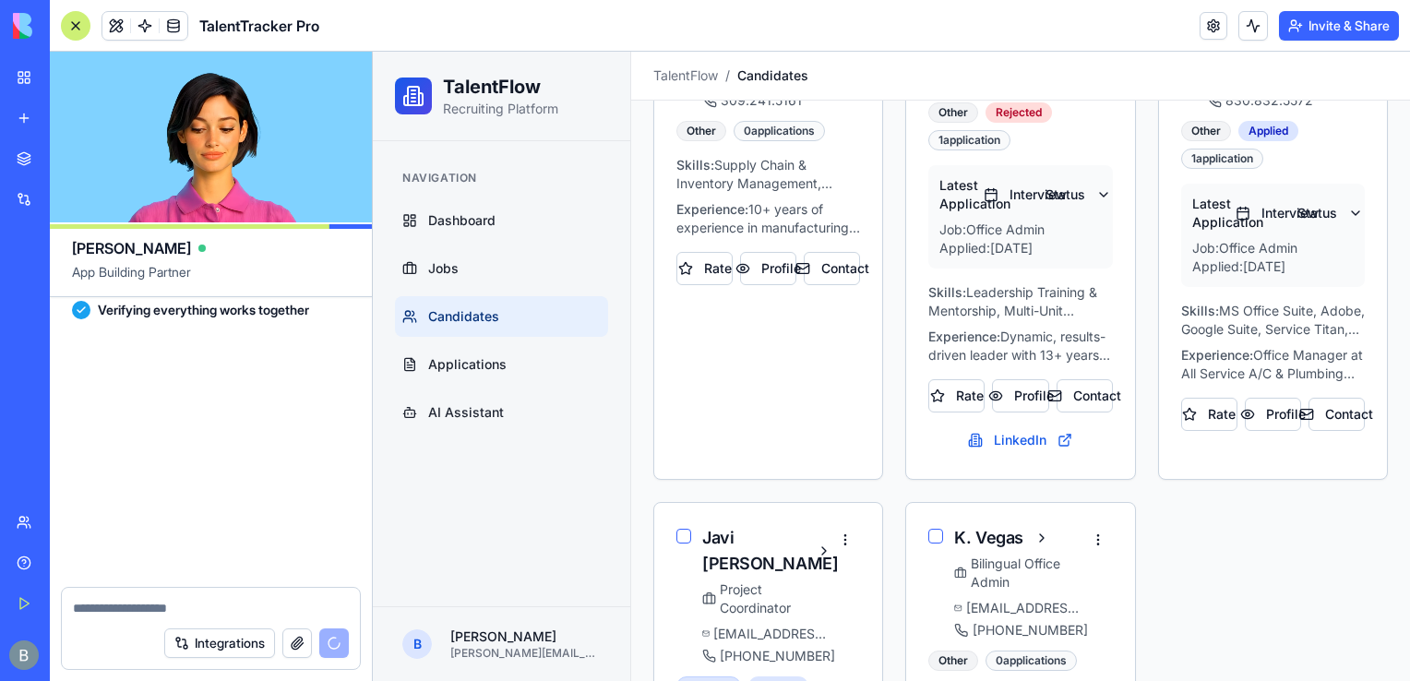
scroll to position [9157, 0]
